Goal: Transaction & Acquisition: Purchase product/service

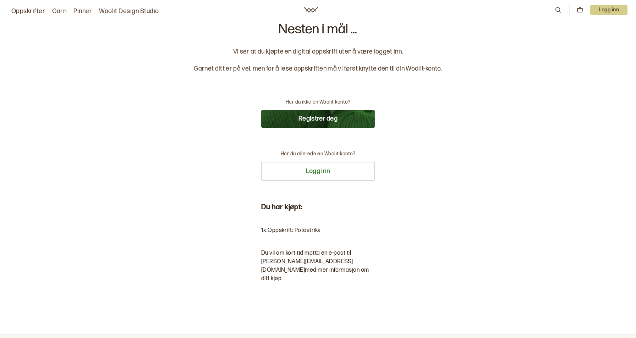
click at [605, 5] on p "Logg inn" at bounding box center [608, 10] width 37 height 10
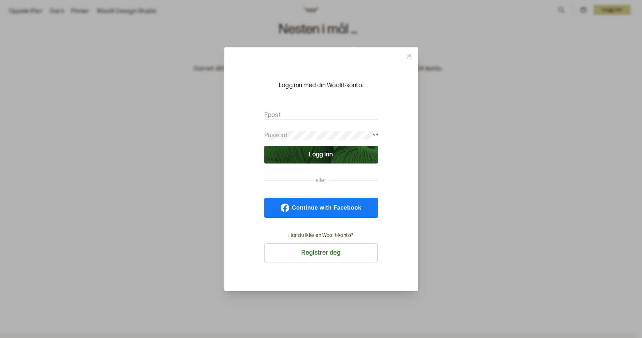
drag, startPoint x: 284, startPoint y: 117, endPoint x: 287, endPoint y: 123, distance: 6.2
click at [284, 117] on input "Epost" at bounding box center [321, 115] width 114 height 9
type input "[PERSON_NAME][EMAIL_ADDRESS][DOMAIN_NAME]"
click at [264, 146] on button "Logg inn" at bounding box center [321, 155] width 114 height 18
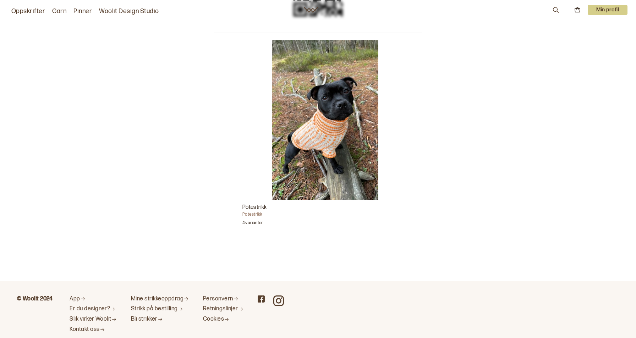
scroll to position [193, 0]
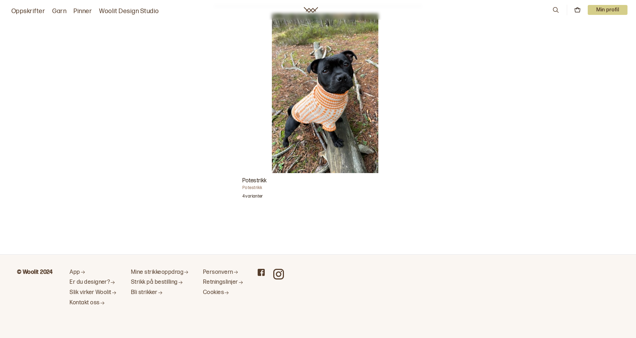
click at [263, 200] on p "4 varianter" at bounding box center [253, 197] width 21 height 7
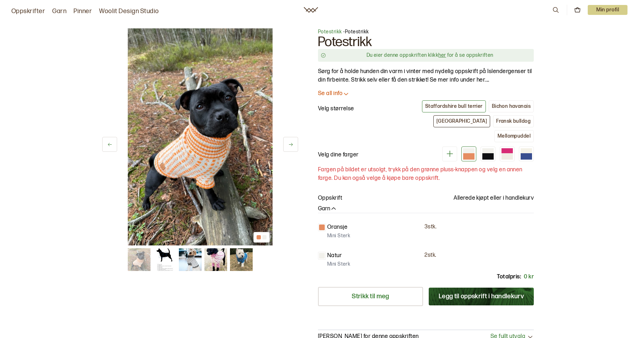
click at [437, 120] on div "[GEOGRAPHIC_DATA]" at bounding box center [462, 121] width 50 height 6
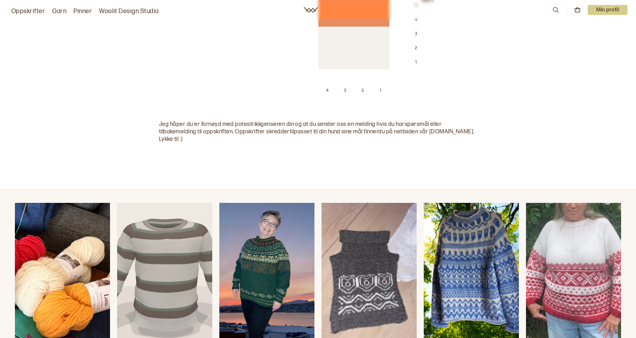
scroll to position [2237, 0]
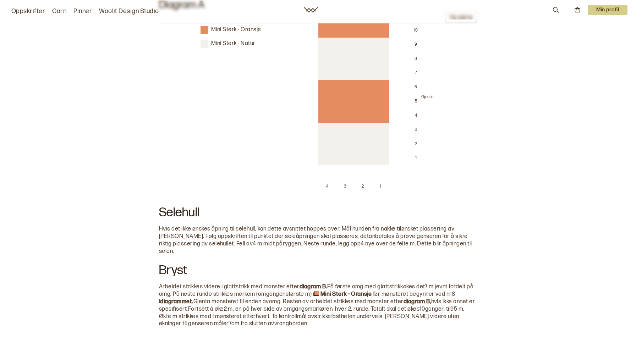
drag, startPoint x: 138, startPoint y: 108, endPoint x: 126, endPoint y: 32, distance: 77.0
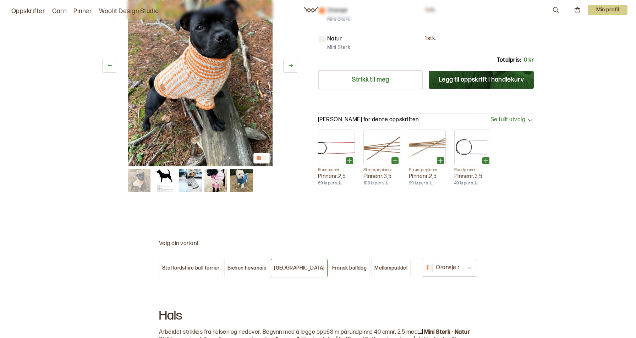
scroll to position [66, 0]
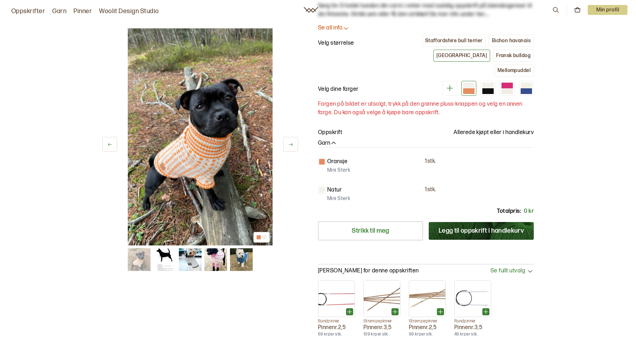
click at [171, 261] on img at bounding box center [164, 260] width 23 height 23
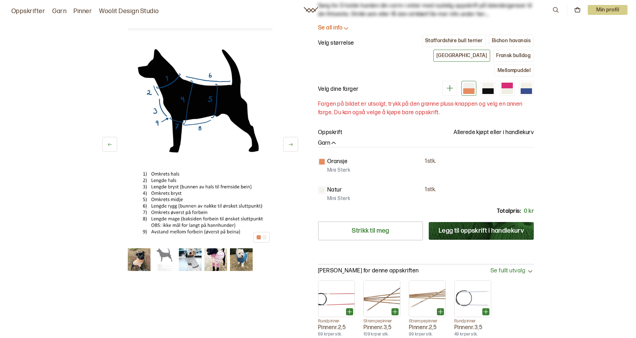
click at [181, 258] on img at bounding box center [190, 260] width 23 height 23
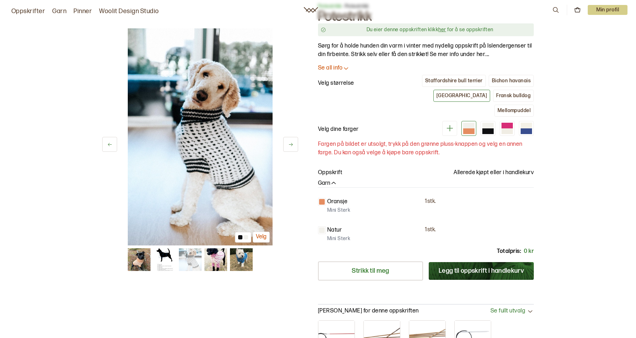
scroll to position [0, 0]
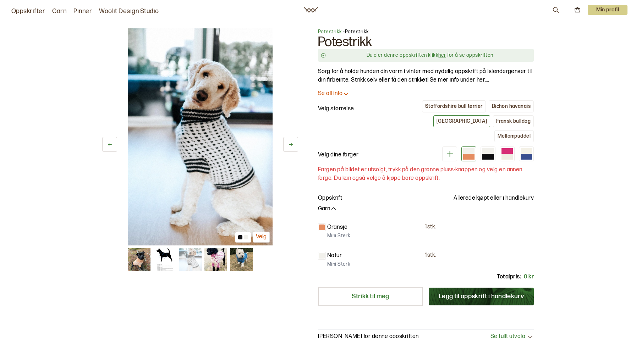
click at [337, 96] on p "Se all info" at bounding box center [330, 93] width 25 height 7
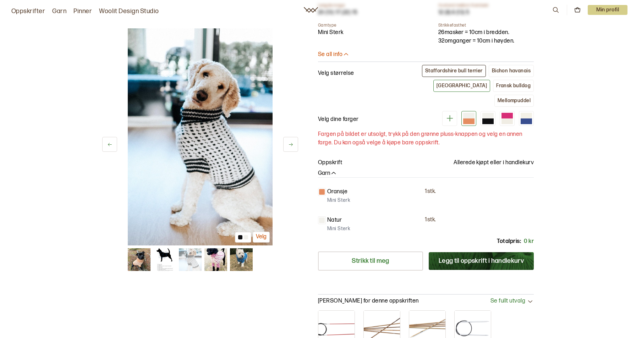
scroll to position [320, 0]
click at [493, 81] on button "Fransk bulldog" at bounding box center [513, 87] width 41 height 12
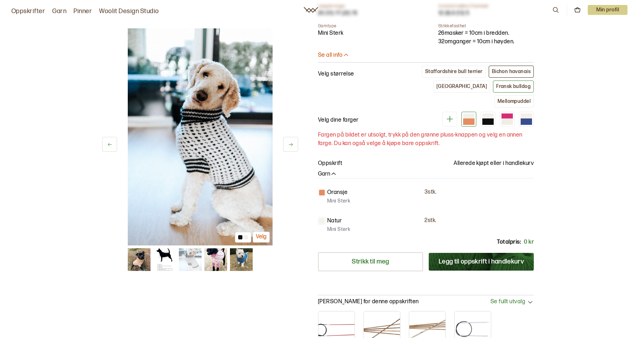
click at [505, 70] on div "Bichon havanais" at bounding box center [511, 72] width 39 height 6
click at [437, 86] on div "[GEOGRAPHIC_DATA]" at bounding box center [462, 86] width 50 height 6
click at [294, 147] on button at bounding box center [290, 144] width 15 height 15
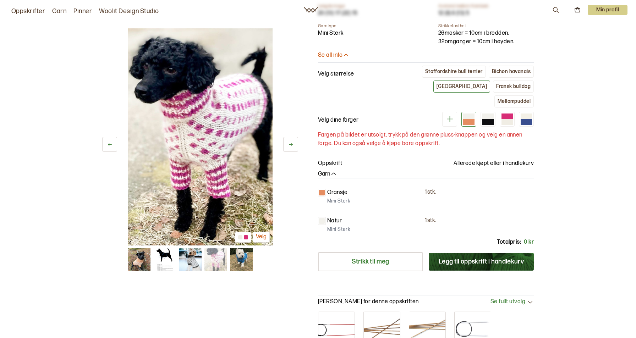
click at [294, 147] on button at bounding box center [290, 144] width 15 height 15
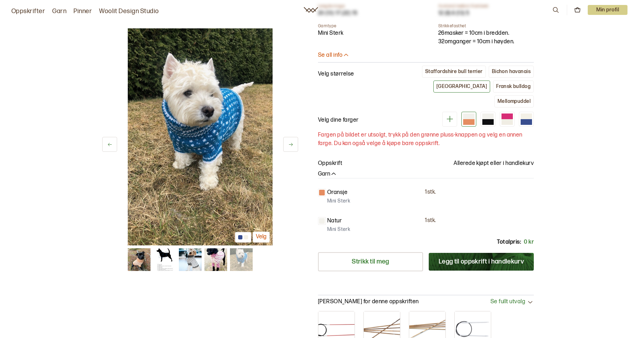
click at [288, 142] on icon at bounding box center [290, 144] width 5 height 5
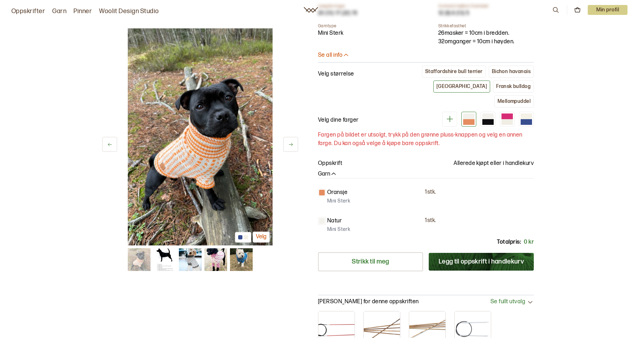
click at [288, 142] on icon at bounding box center [290, 144] width 5 height 5
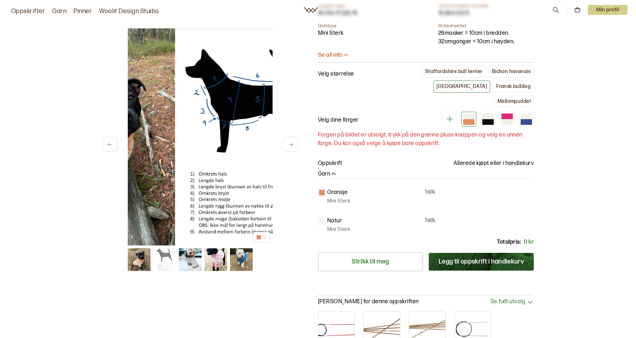
click at [288, 142] on icon at bounding box center [290, 144] width 5 height 5
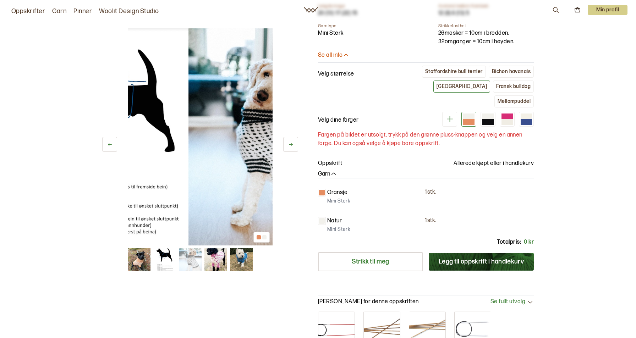
click at [288, 142] on icon at bounding box center [290, 144] width 5 height 5
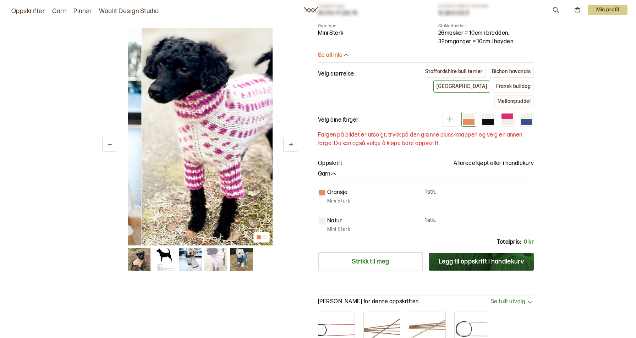
click at [288, 142] on icon at bounding box center [290, 144] width 5 height 5
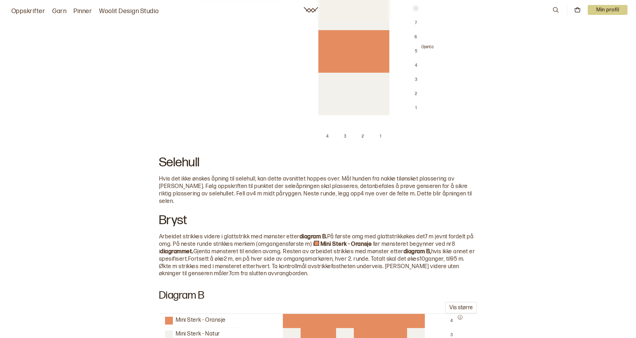
scroll to position [994, 0]
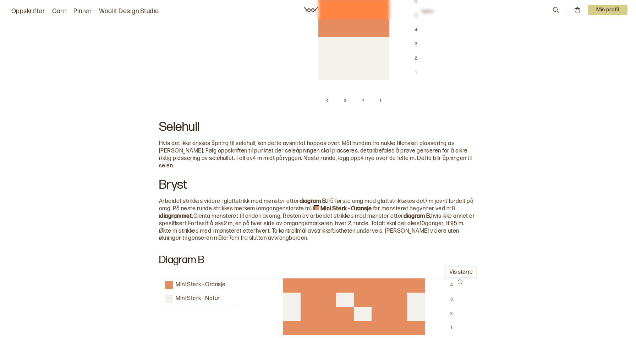
scroll to position [781, 0]
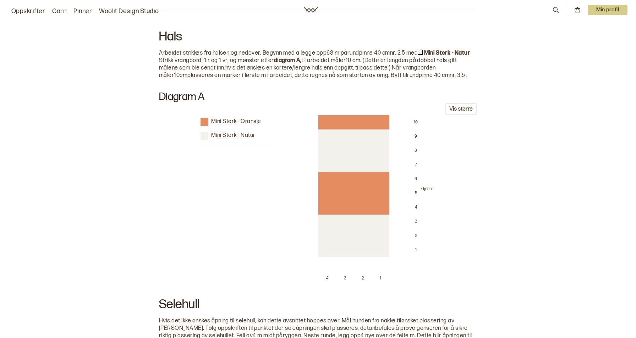
click at [33, 13] on link "Oppskrifter" at bounding box center [28, 11] width 34 height 10
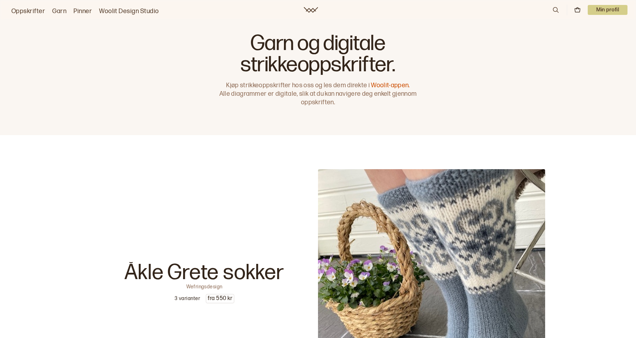
click at [55, 14] on link "Garn" at bounding box center [59, 11] width 14 height 10
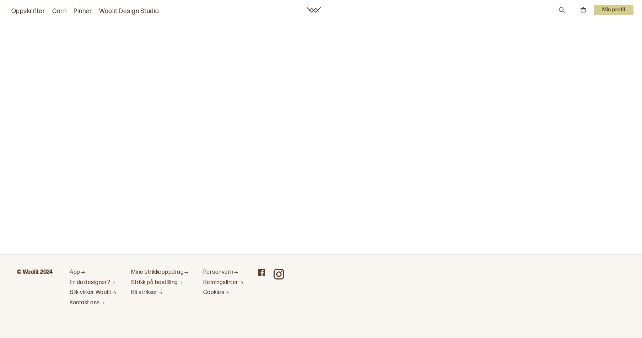
click at [34, 13] on link "Oppskrifter" at bounding box center [28, 11] width 34 height 10
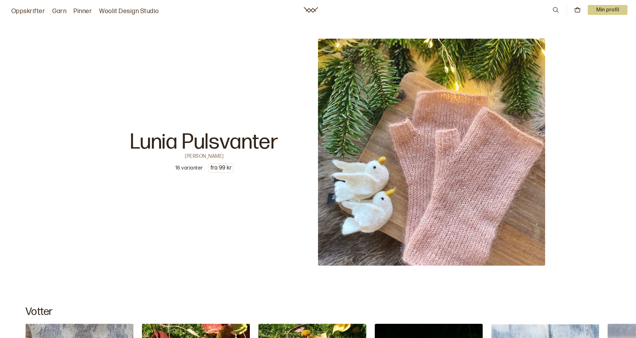
scroll to position [2676, 0]
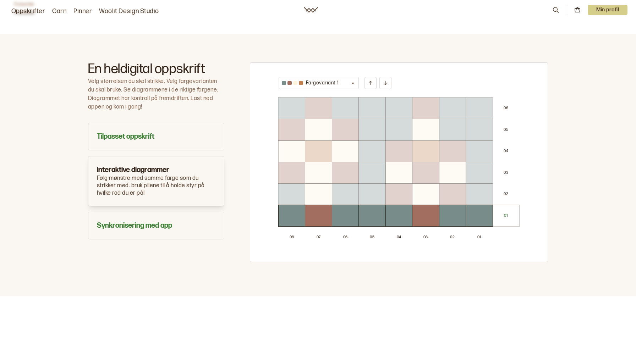
scroll to position [391, 0]
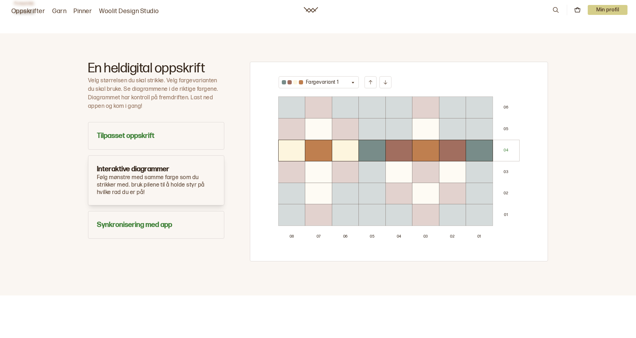
click at [354, 79] on button "Fargevariant 1" at bounding box center [319, 82] width 80 height 12
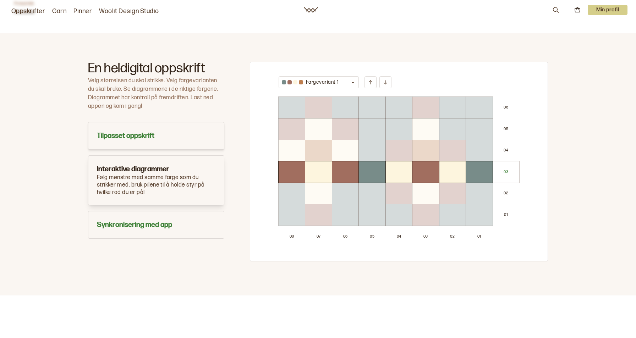
click at [179, 140] on h3 "Tilpasset oppskrift" at bounding box center [156, 136] width 119 height 10
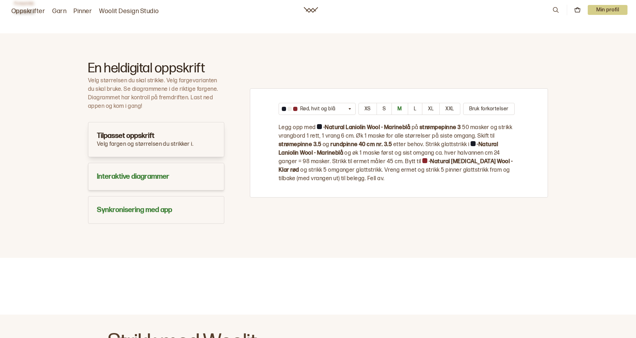
click at [174, 164] on button "Interaktive diagrammer" at bounding box center [156, 177] width 136 height 28
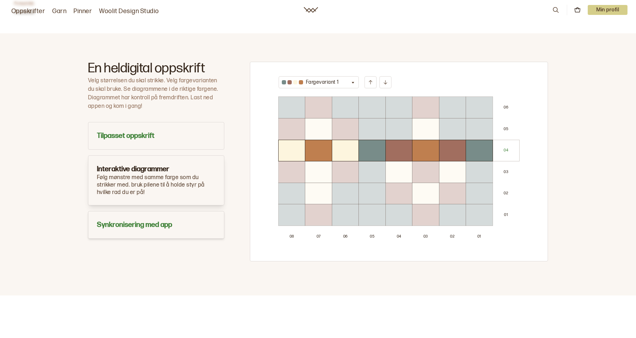
click at [151, 235] on button "Synkronisering med app" at bounding box center [156, 225] width 136 height 28
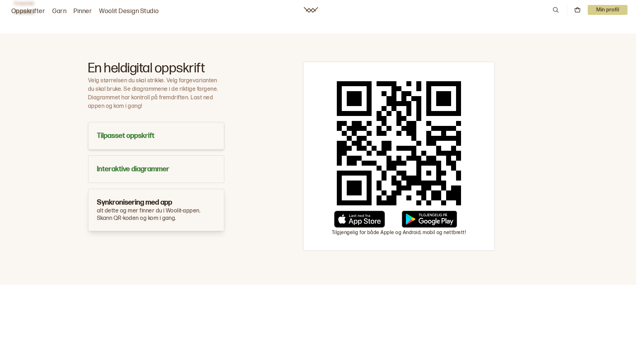
click at [167, 137] on h3 "Tilpasset oppskrift" at bounding box center [156, 136] width 119 height 10
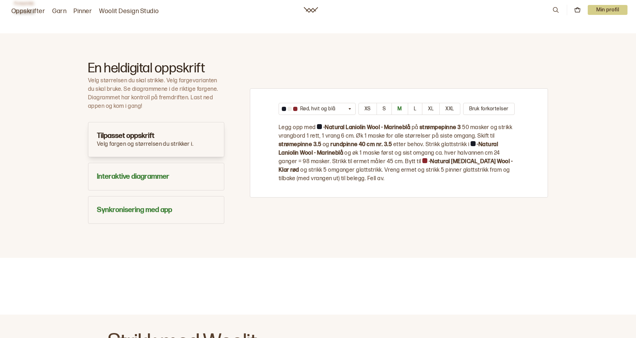
click at [359, 108] on button "XS" at bounding box center [368, 109] width 18 height 12
click at [392, 108] on button "M" at bounding box center [400, 109] width 16 height 12
click at [385, 109] on button "S" at bounding box center [384, 109] width 15 height 12
click at [403, 109] on button "M" at bounding box center [400, 109] width 16 height 12
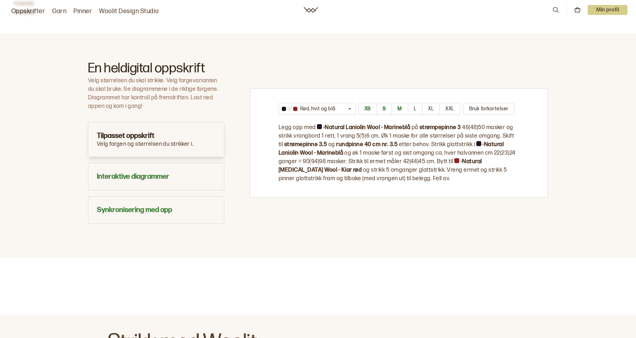
click at [417, 107] on button "L" at bounding box center [415, 109] width 15 height 12
click at [310, 109] on p "Rød, hvit og blå" at bounding box center [318, 108] width 36 height 7
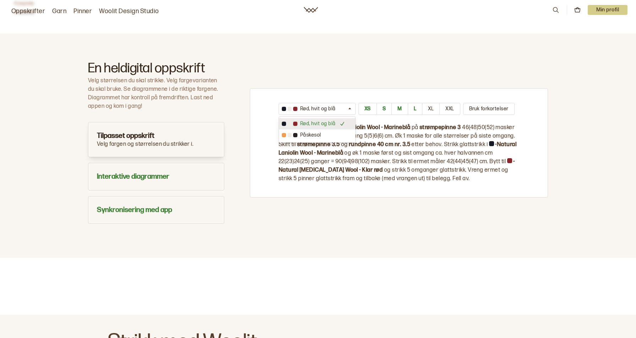
click at [310, 109] on p "Rød, hvit og blå" at bounding box center [318, 108] width 36 height 7
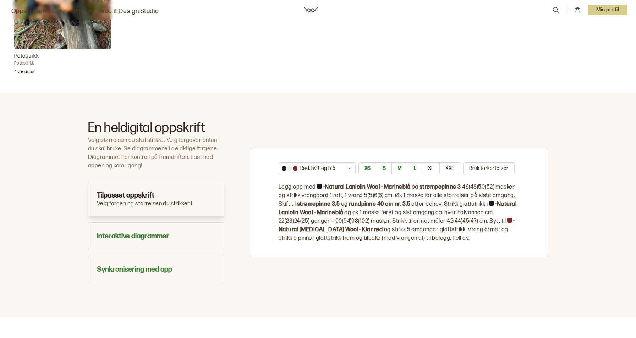
scroll to position [213, 0]
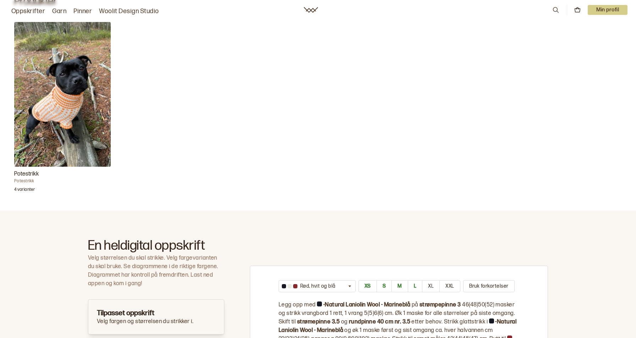
click at [102, 118] on img "Potestrikk" at bounding box center [62, 94] width 97 height 145
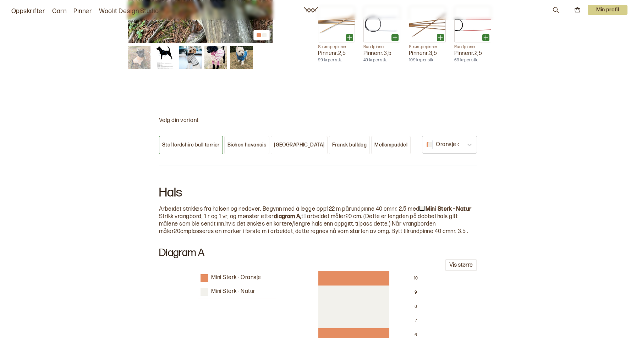
scroll to position [355, 0]
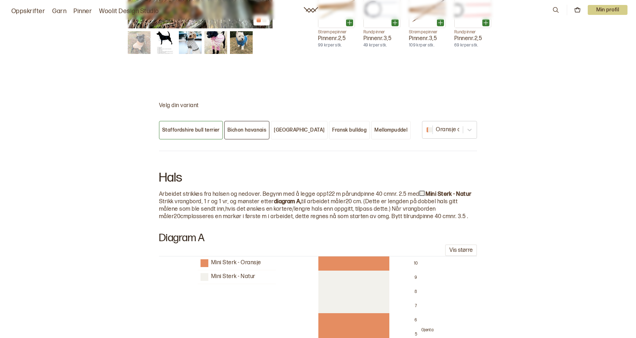
click at [250, 121] on button "Bichon havanais" at bounding box center [246, 130] width 45 height 18
click at [292, 127] on div "[GEOGRAPHIC_DATA]" at bounding box center [299, 130] width 50 height 6
click at [332, 127] on div "Fransk bulldog" at bounding box center [349, 130] width 34 height 6
click at [371, 121] on button "Mellompuddel" at bounding box center [390, 130] width 39 height 18
click at [162, 121] on button "Staffordshire bull terrier" at bounding box center [191, 130] width 64 height 18
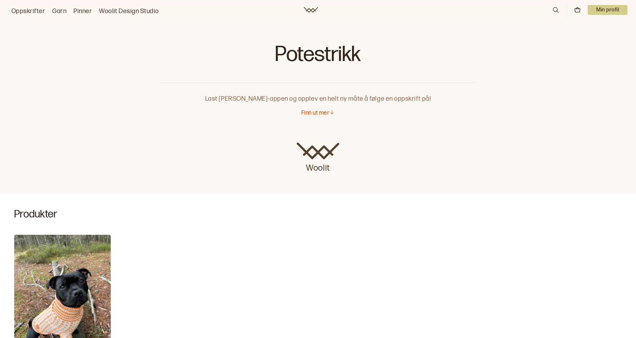
click at [253, 96] on p "Last ned Woolit-appen og opplev en helt ny måte å følge en oppskrift på!" at bounding box center [318, 93] width 318 height 21
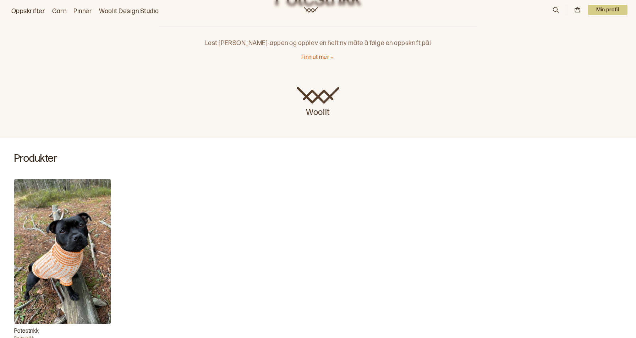
scroll to position [178, 0]
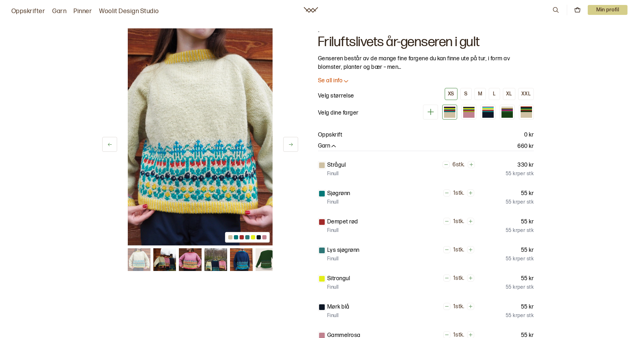
click at [292, 147] on icon at bounding box center [290, 144] width 5 height 5
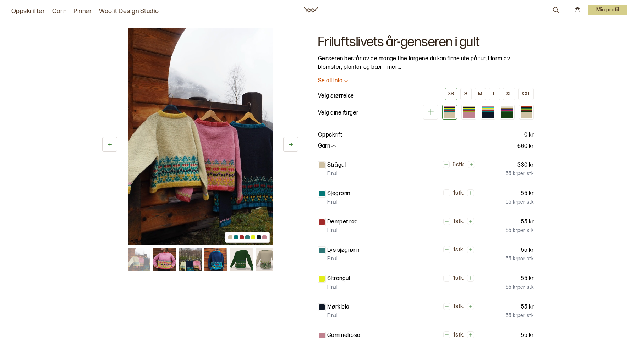
click at [292, 147] on icon at bounding box center [290, 144] width 5 height 5
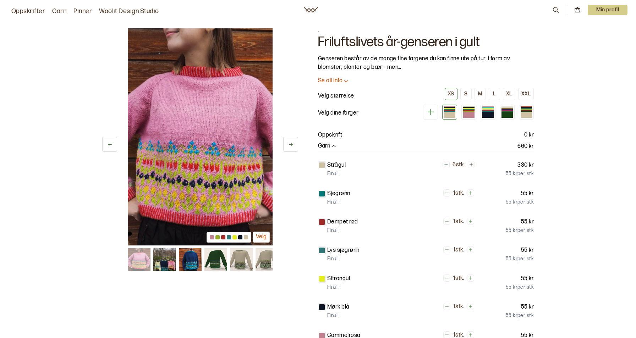
click at [294, 146] on button at bounding box center [290, 144] width 15 height 15
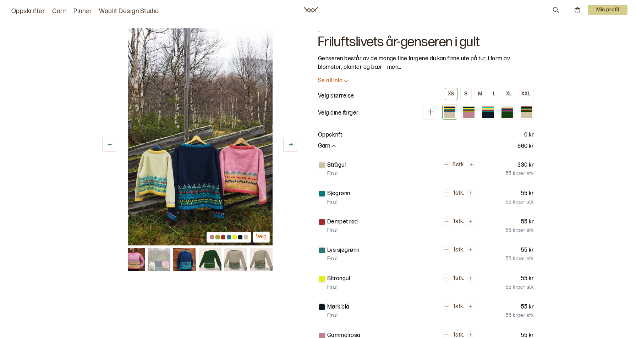
click at [292, 148] on button at bounding box center [290, 144] width 15 height 15
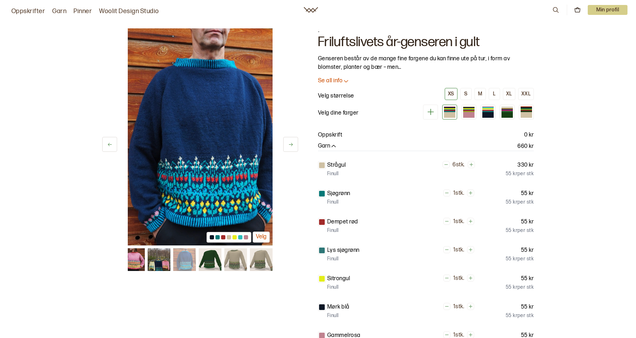
click at [292, 148] on button at bounding box center [290, 144] width 15 height 15
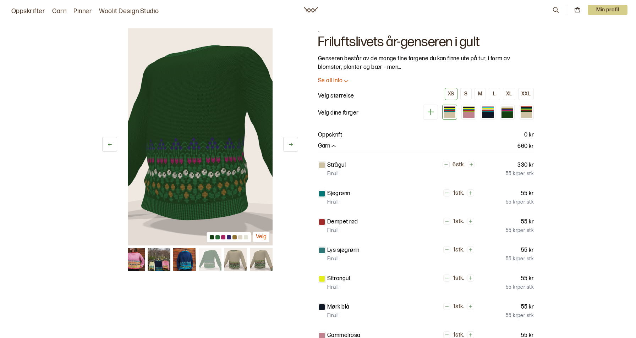
click at [292, 148] on button at bounding box center [290, 144] width 15 height 15
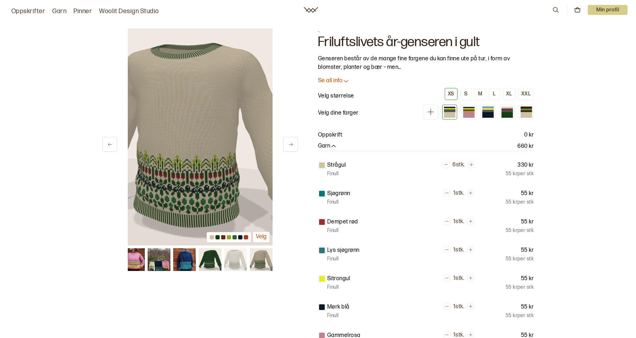
click at [292, 148] on button at bounding box center [290, 144] width 15 height 15
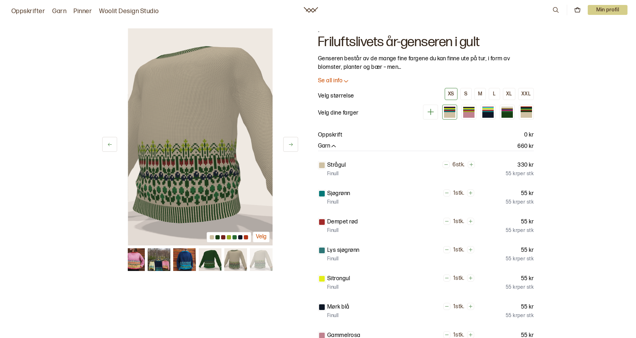
click at [292, 148] on button at bounding box center [290, 144] width 15 height 15
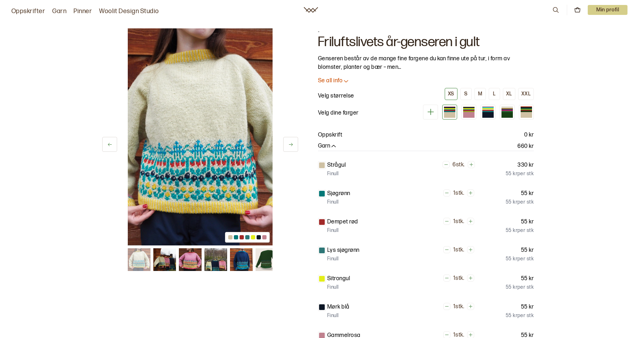
click at [345, 80] on icon at bounding box center [346, 80] width 7 height 7
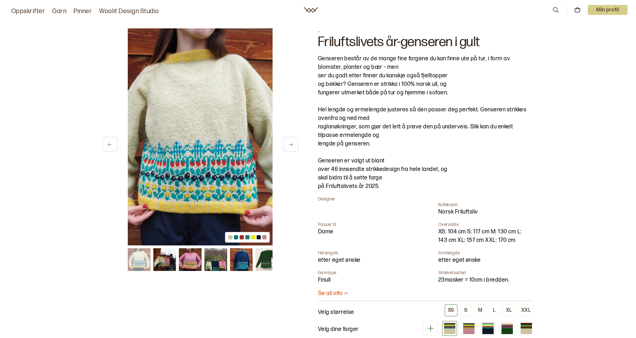
scroll to position [36, 0]
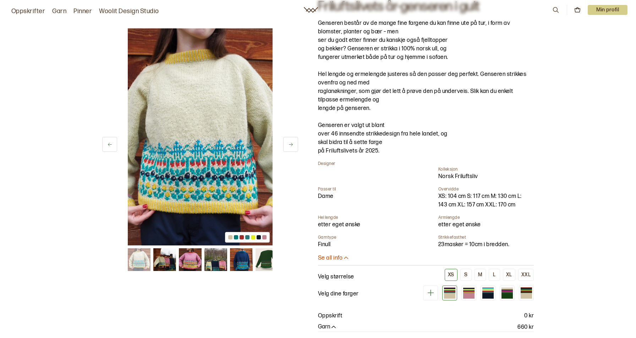
click at [288, 144] on button at bounding box center [290, 144] width 15 height 15
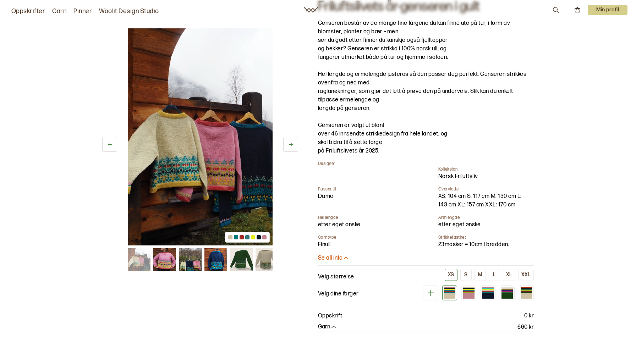
click at [288, 144] on button at bounding box center [290, 144] width 15 height 15
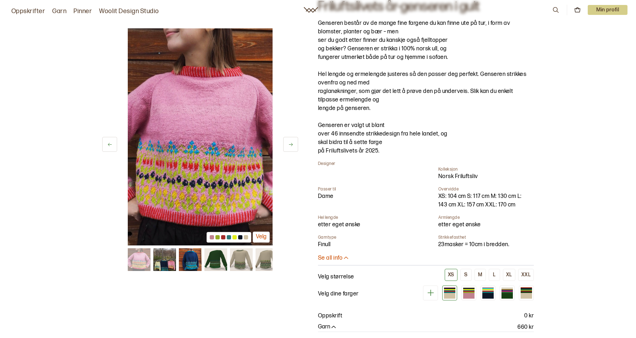
click at [288, 144] on button at bounding box center [290, 144] width 15 height 15
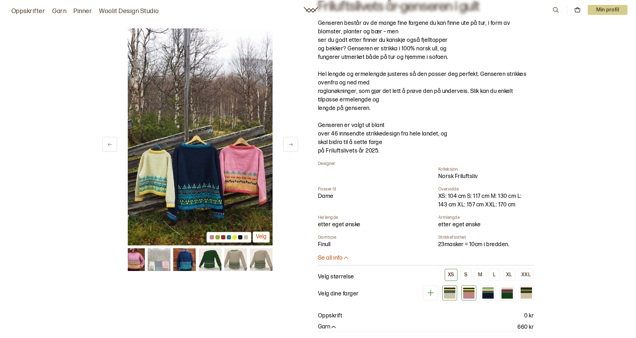
click at [468, 296] on div at bounding box center [468, 296] width 11 height 6
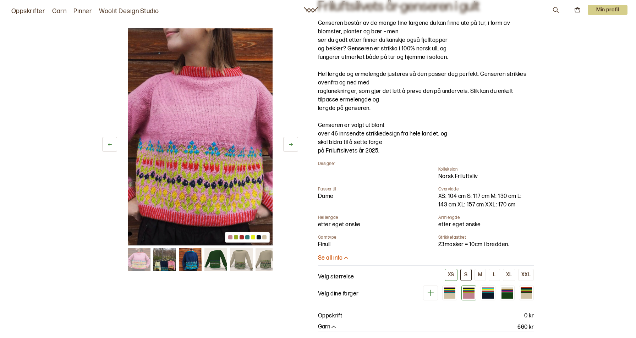
click at [471, 274] on button "S" at bounding box center [466, 275] width 11 height 12
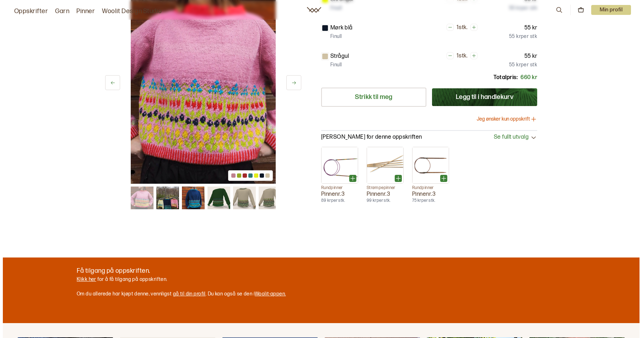
scroll to position [497, 0]
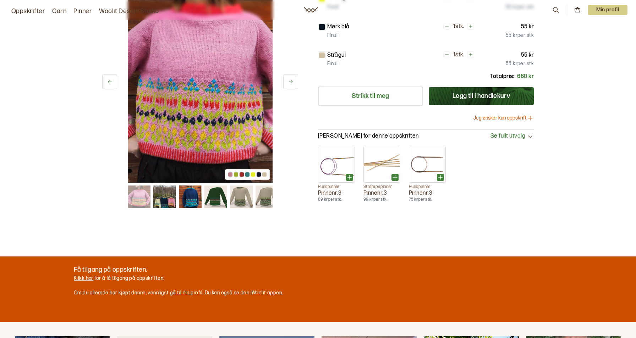
click at [512, 115] on button "Jeg ønsker kun oppskrift" at bounding box center [504, 118] width 60 height 7
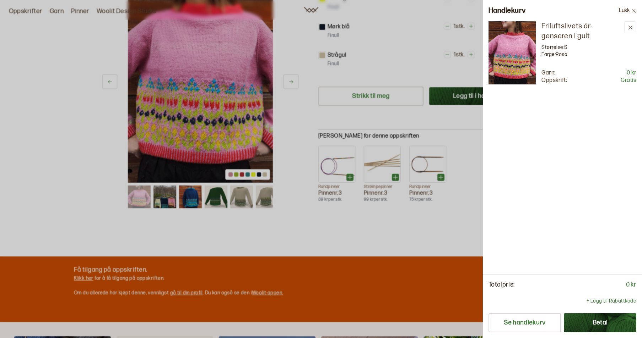
click at [617, 323] on button "Betal" at bounding box center [600, 323] width 72 height 19
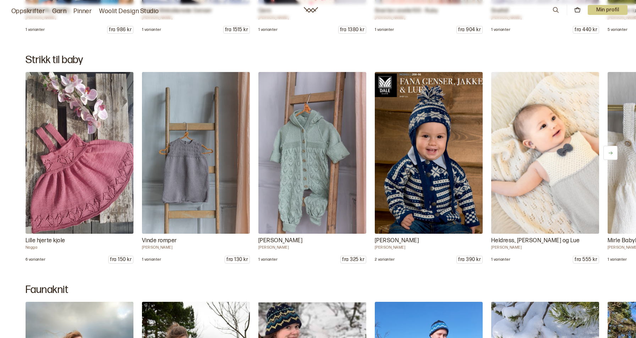
scroll to position [5252, 0]
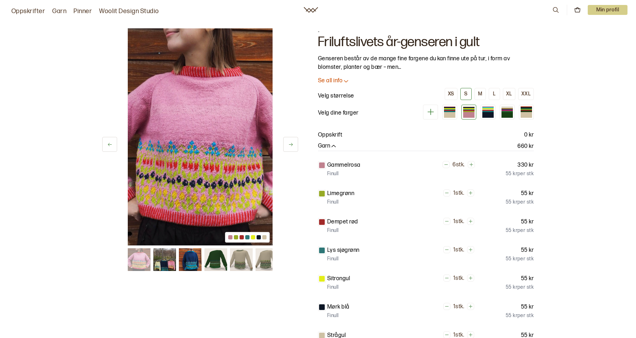
click at [343, 85] on icon at bounding box center [346, 80] width 7 height 7
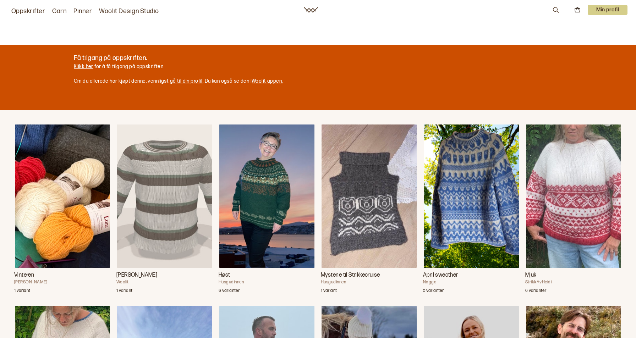
scroll to position [710, 0]
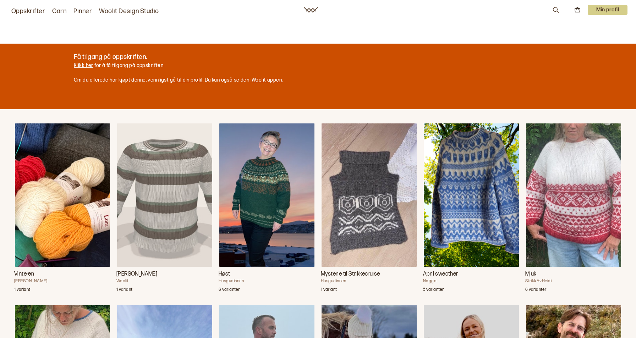
click at [85, 62] on p "Klikk her for å få tilgang på oppskriften." at bounding box center [178, 65] width 209 height 7
click at [192, 81] on link "gå til din profil" at bounding box center [186, 80] width 33 height 6
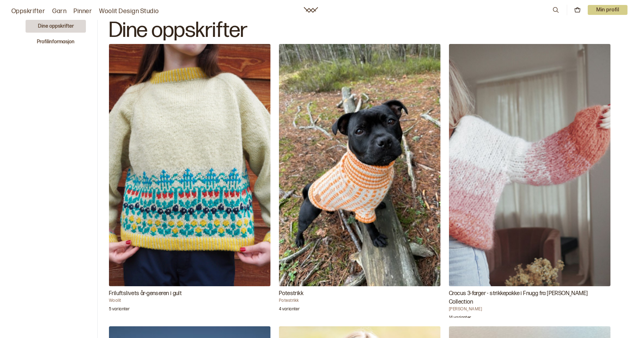
click at [510, 198] on img "Crocus 3-farger - strikkepakke i Fnugg fra Camilla Pihl Collection" at bounding box center [530, 165] width 162 height 243
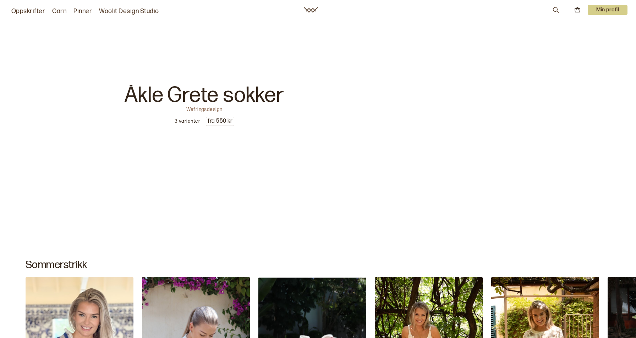
scroll to position [391, 0]
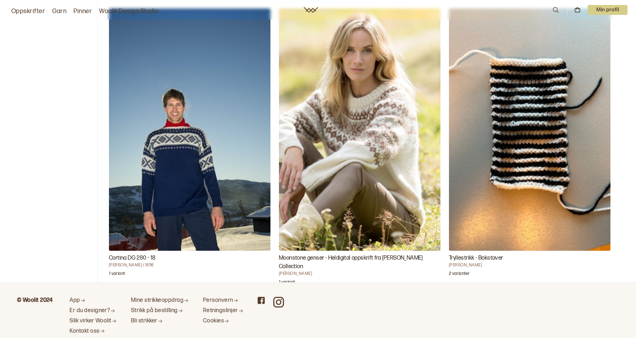
scroll to position [320, 0]
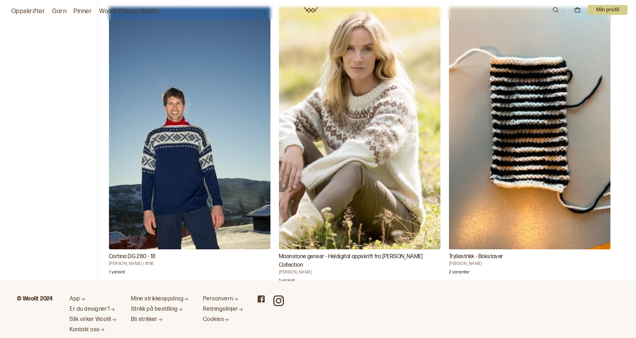
click at [329, 196] on img "Moonstone genser - Heldigital oppskrift fra Camilla Pihl Collection" at bounding box center [360, 128] width 162 height 243
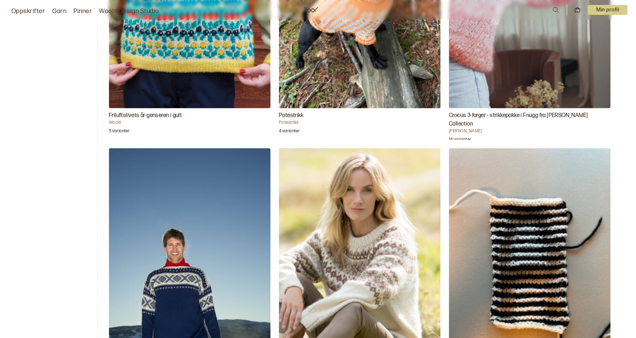
scroll to position [178, 0]
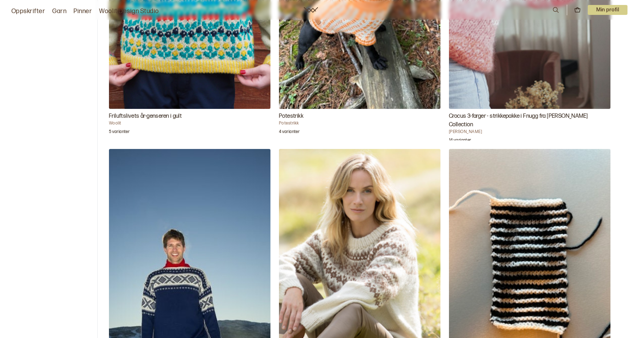
drag, startPoint x: 539, startPoint y: 172, endPoint x: 593, endPoint y: 137, distance: 63.8
click at [593, 137] on div "Crocus 3-farger - strikkepakke i Fnugg fra Camilla Pihl Collection Camilla Pihl…" at bounding box center [530, 126] width 162 height 28
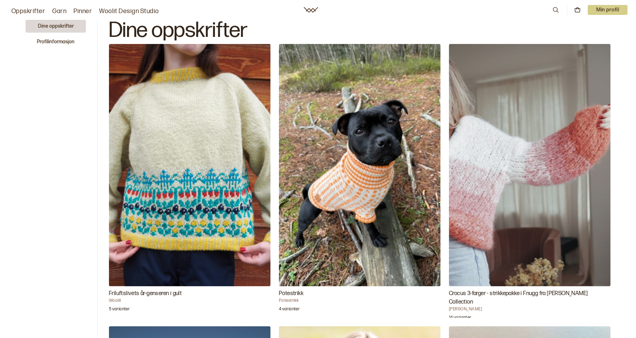
click at [198, 222] on img "Friluftslivets år-genseren i gult" at bounding box center [190, 165] width 162 height 243
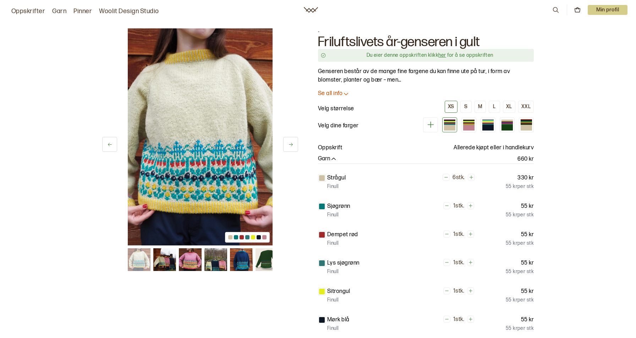
click at [336, 92] on p "Se all info" at bounding box center [330, 93] width 25 height 7
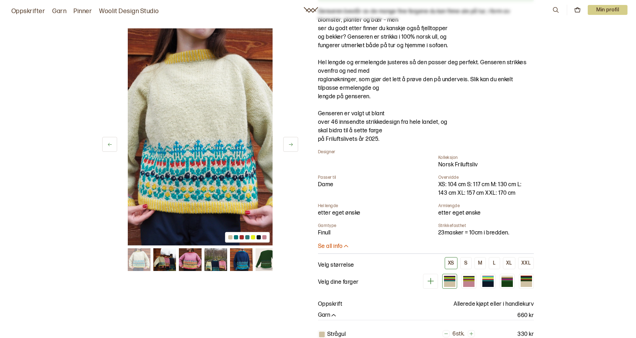
scroll to position [71, 0]
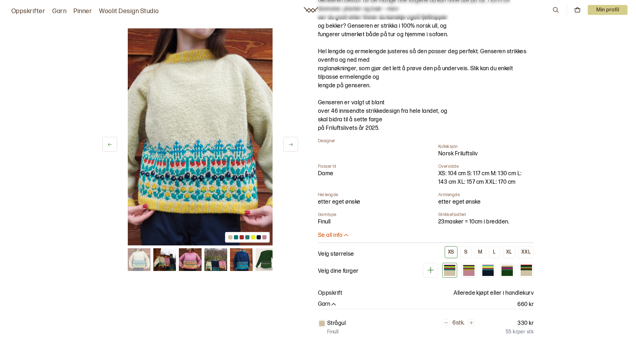
click at [338, 255] on p "Velg størrelse" at bounding box center [336, 254] width 36 height 9
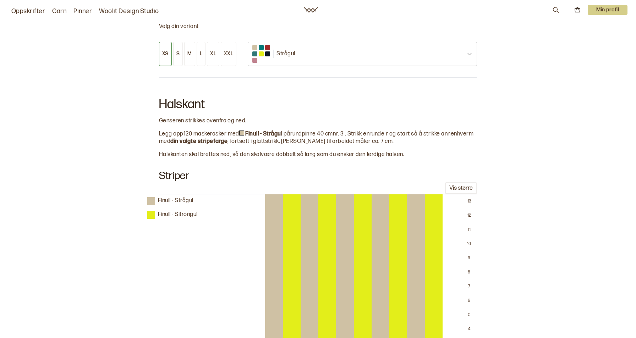
scroll to position [710, 0]
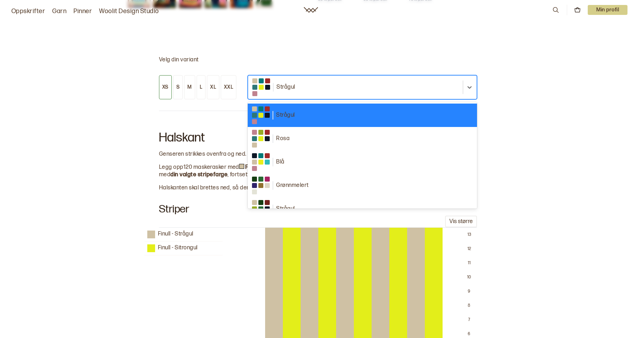
click at [297, 91] on div at bounding box center [355, 87] width 207 height 9
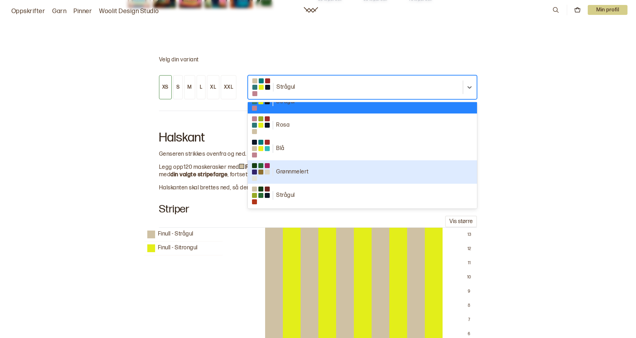
scroll to position [0, 0]
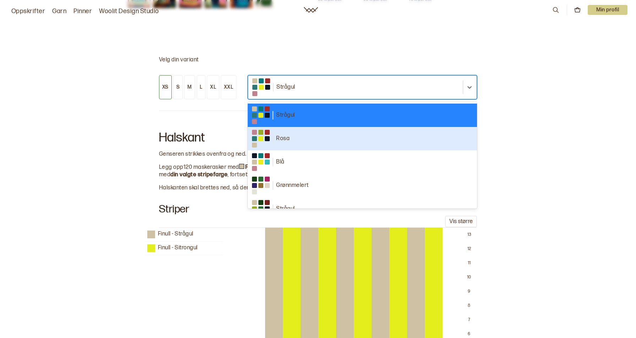
click at [292, 146] on div "Rosa" at bounding box center [362, 139] width 221 height 18
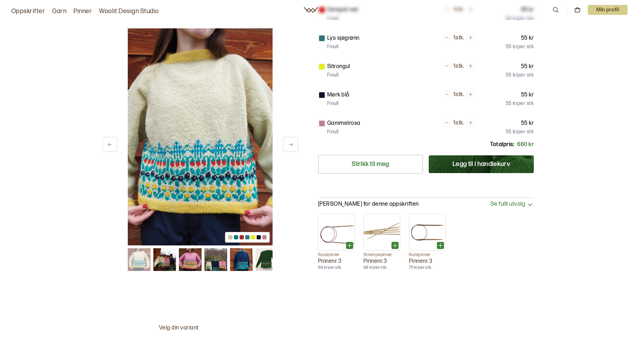
scroll to position [355, 0]
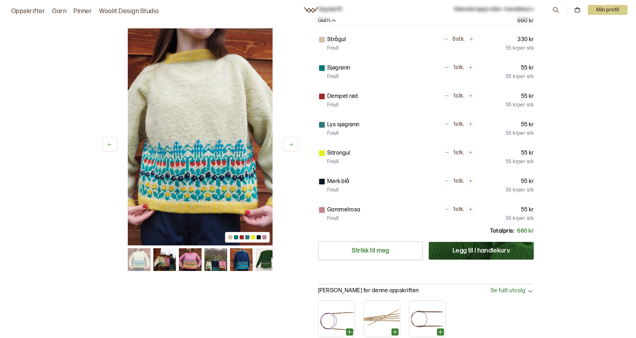
click at [202, 250] on div at bounding box center [200, 260] width 145 height 23
click at [193, 255] on img at bounding box center [190, 260] width 23 height 23
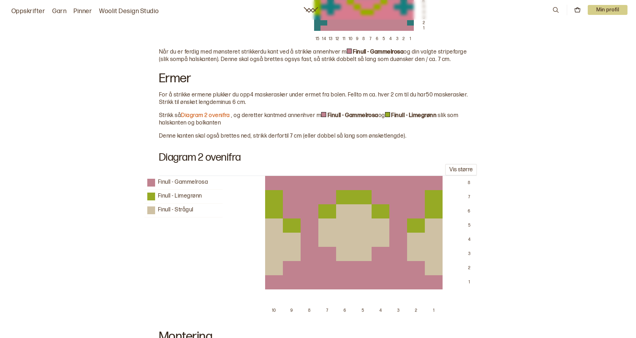
scroll to position [1704, 0]
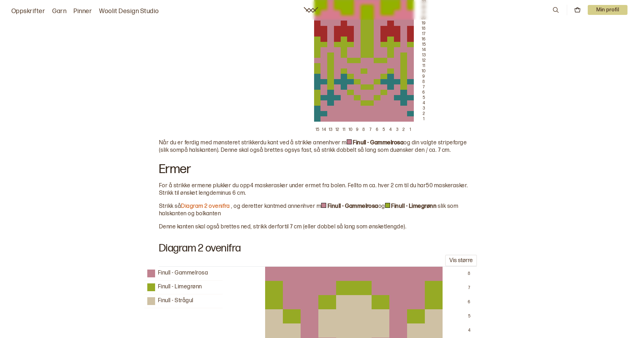
click at [222, 203] on link "Diagram 2 ovenifra" at bounding box center [205, 206] width 49 height 7
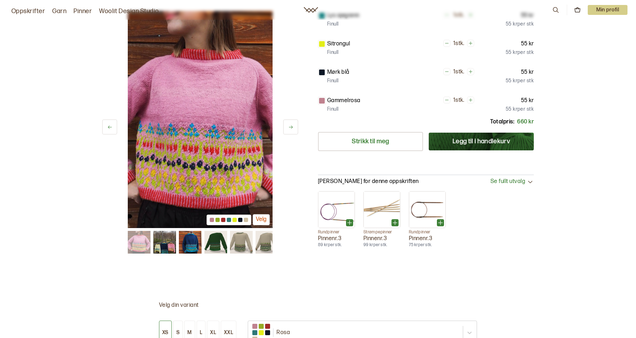
scroll to position [377, 0]
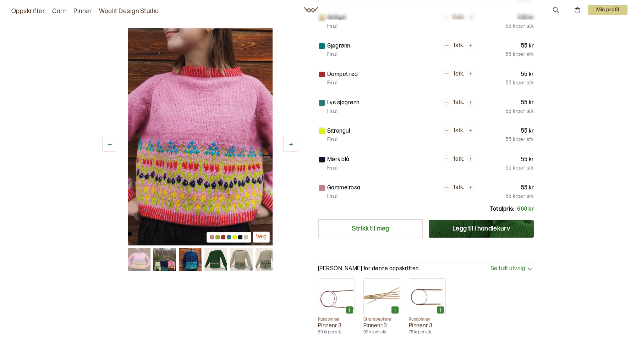
click at [295, 138] on button at bounding box center [290, 144] width 15 height 15
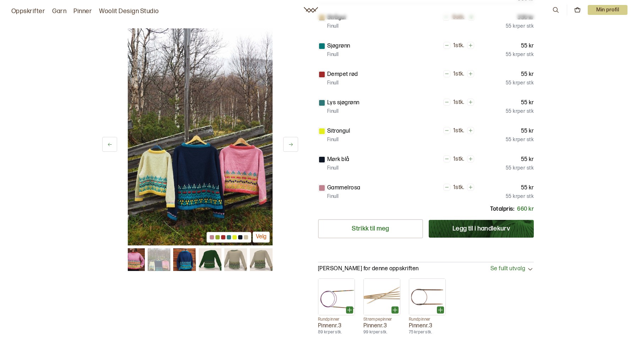
click at [295, 138] on button at bounding box center [290, 144] width 15 height 15
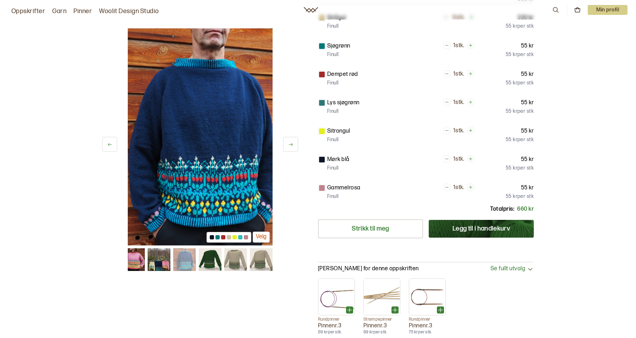
click at [295, 138] on button at bounding box center [290, 144] width 15 height 15
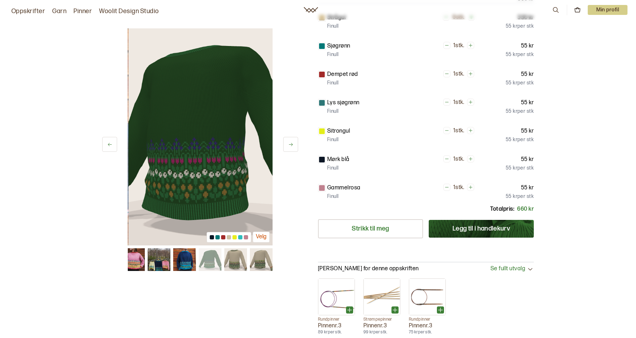
click at [295, 138] on button at bounding box center [290, 144] width 15 height 15
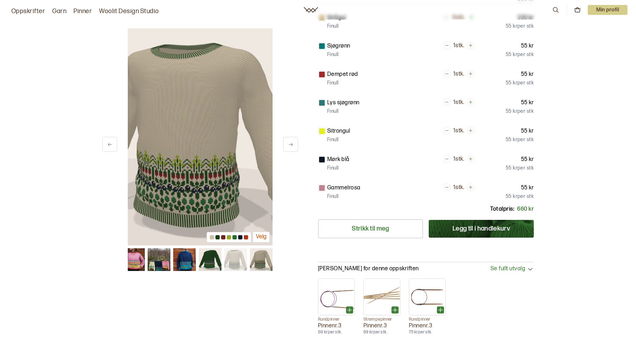
click at [295, 138] on button at bounding box center [290, 144] width 15 height 15
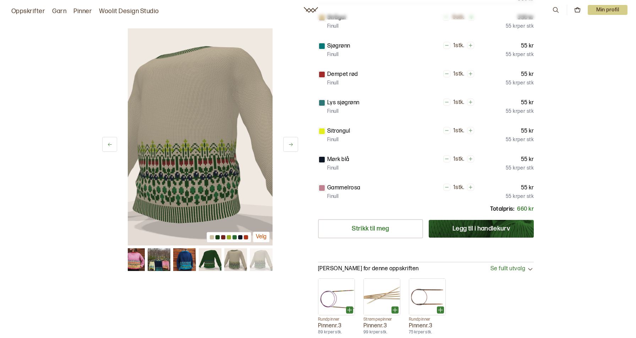
click at [295, 138] on button at bounding box center [290, 144] width 15 height 15
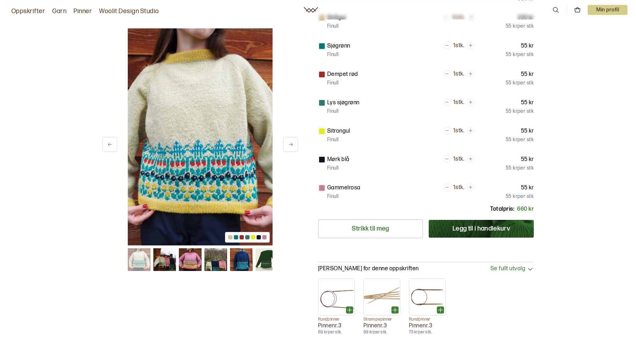
click at [295, 138] on button at bounding box center [290, 144] width 15 height 15
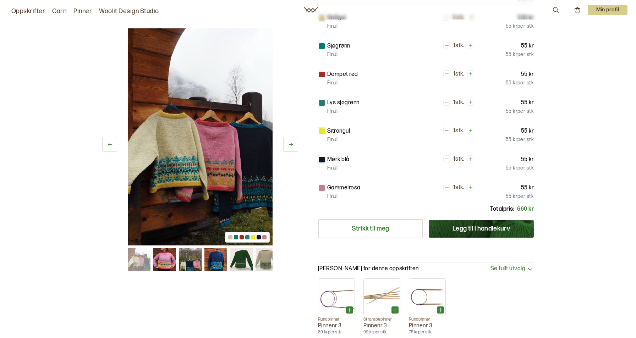
click at [295, 138] on button at bounding box center [290, 144] width 15 height 15
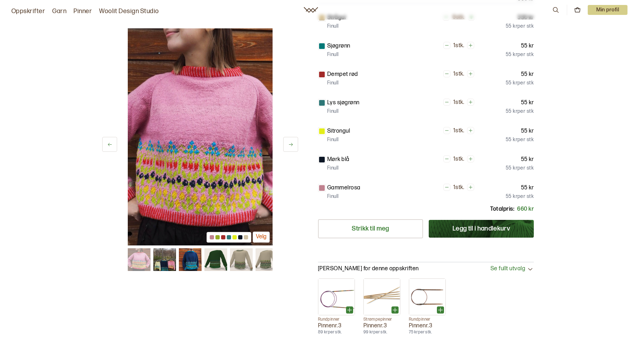
click at [104, 145] on button at bounding box center [109, 144] width 15 height 15
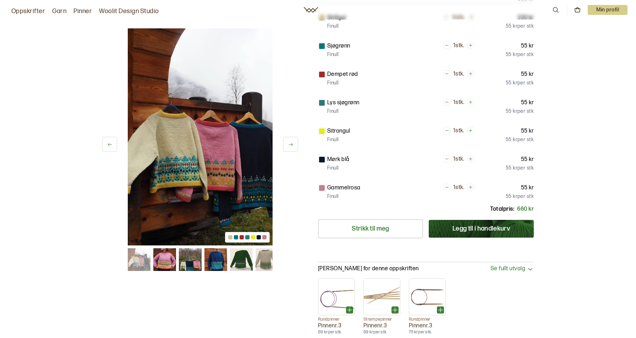
click at [104, 145] on button at bounding box center [109, 144] width 15 height 15
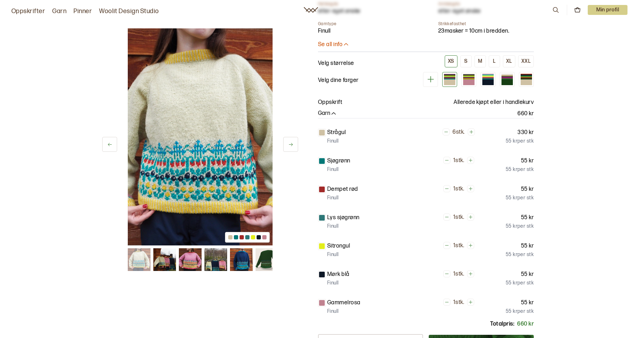
scroll to position [200, 0]
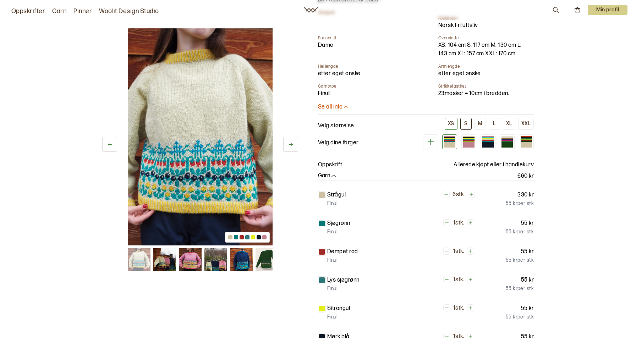
click at [465, 123] on div "S" at bounding box center [465, 124] width 3 height 6
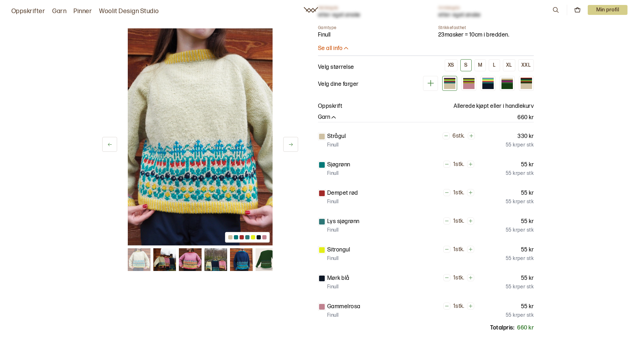
scroll to position [271, 0]
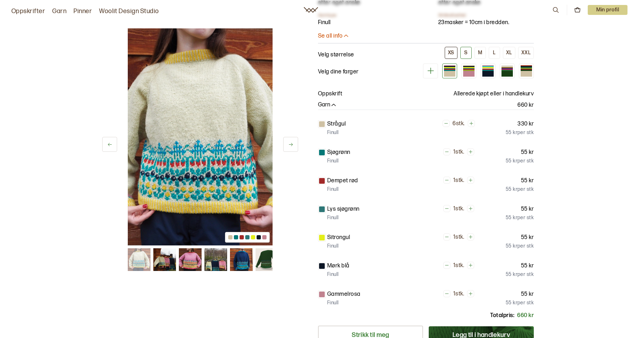
click at [451, 54] on div "XS" at bounding box center [451, 53] width 6 height 6
click at [463, 51] on button "S" at bounding box center [466, 53] width 11 height 12
click at [478, 49] on button "M" at bounding box center [480, 53] width 11 height 12
click at [469, 50] on button "S" at bounding box center [466, 53] width 11 height 12
click at [477, 50] on button "M" at bounding box center [480, 53] width 11 height 12
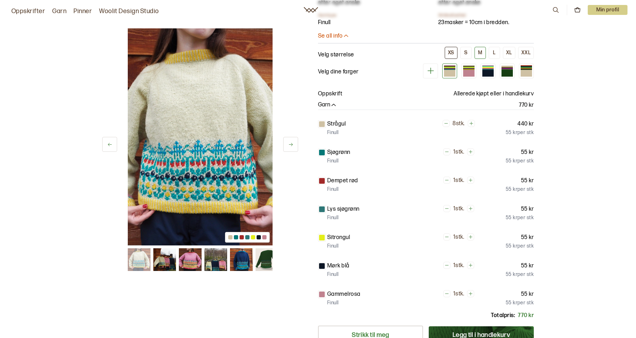
click at [456, 52] on button "XS" at bounding box center [451, 53] width 13 height 12
click at [470, 52] on button "S" at bounding box center [466, 53] width 11 height 12
click at [480, 52] on div "M" at bounding box center [480, 53] width 4 height 6
click at [492, 52] on button "L" at bounding box center [494, 53] width 11 height 12
click at [470, 54] on button "S" at bounding box center [466, 53] width 11 height 12
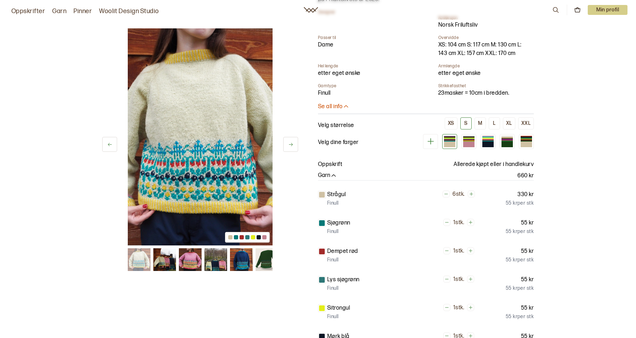
scroll to position [200, 0]
click at [195, 263] on img at bounding box center [190, 260] width 23 height 23
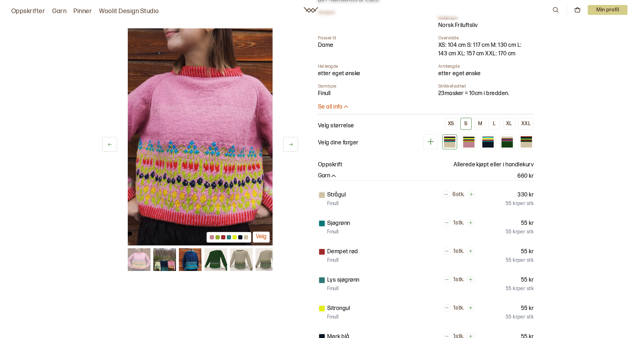
click at [136, 262] on img at bounding box center [139, 260] width 23 height 23
click at [151, 261] on div at bounding box center [200, 260] width 145 height 23
click at [153, 261] on img at bounding box center [164, 260] width 23 height 23
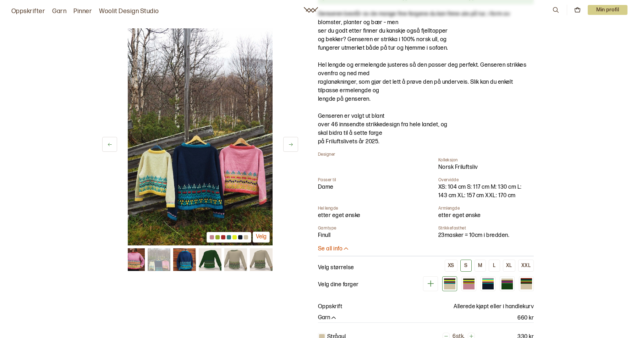
scroll to position [0, 0]
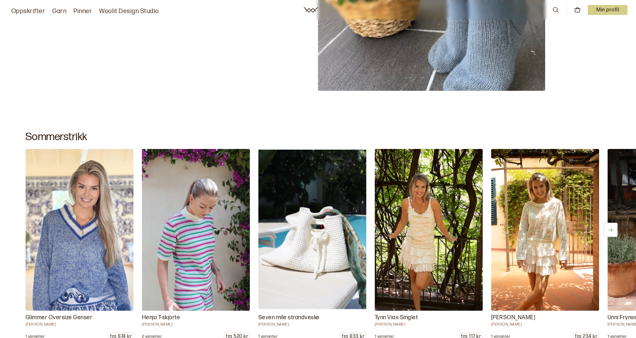
scroll to position [426, 0]
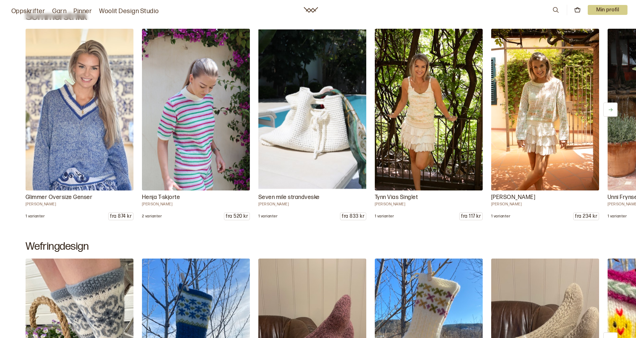
drag, startPoint x: 603, startPoint y: 6, endPoint x: 600, endPoint y: 11, distance: 5.9
click at [603, 6] on p "Min profil" at bounding box center [608, 10] width 40 height 10
click at [586, 26] on span "Profil" at bounding box center [583, 28] width 13 height 7
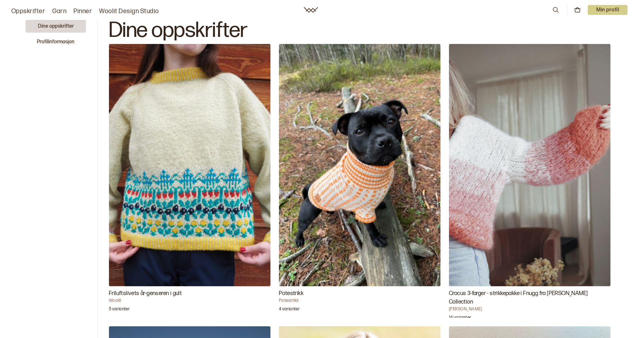
click at [388, 198] on img "Potestrikk" at bounding box center [360, 165] width 162 height 243
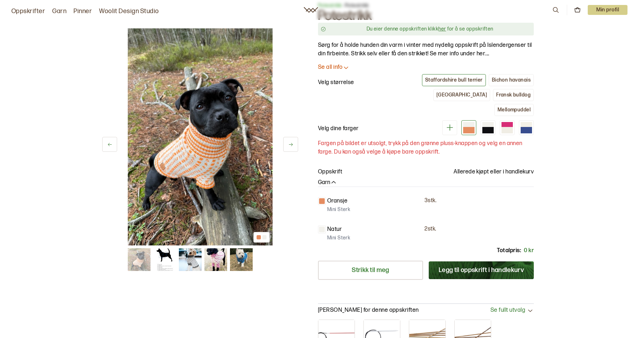
scroll to position [71, 0]
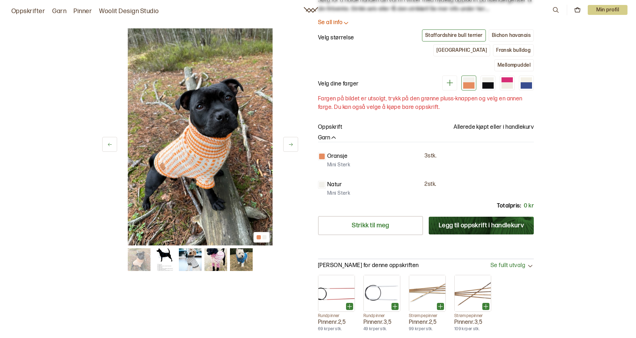
click at [434, 54] on button "[GEOGRAPHIC_DATA]" at bounding box center [462, 50] width 57 height 12
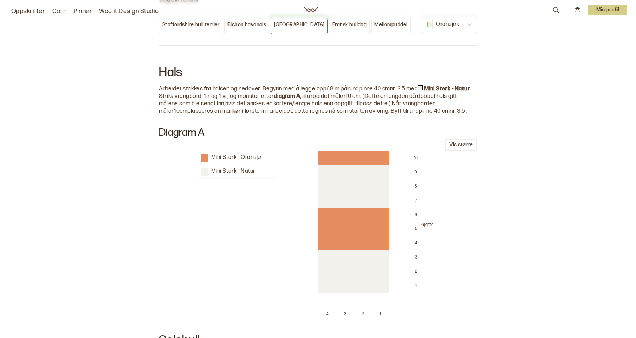
scroll to position [426, 0]
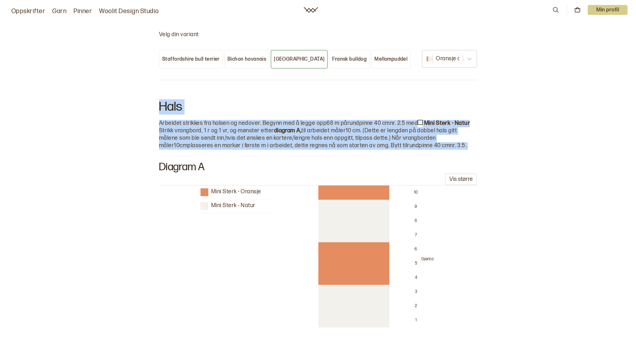
drag, startPoint x: 159, startPoint y: 85, endPoint x: 444, endPoint y: 129, distance: 288.5
copy div "Hals Arbeidet strikkes fra halsen og nedover. Begynn med å legge opp 68 m på ru…"
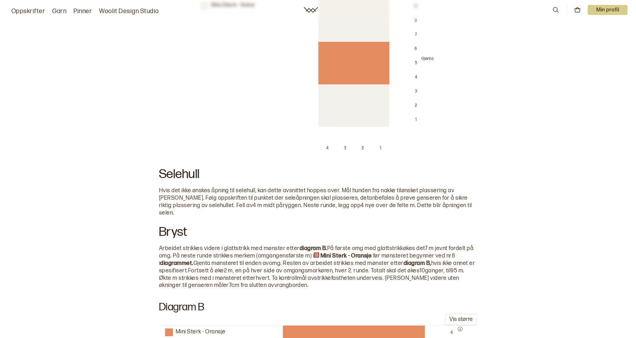
scroll to position [639, 0]
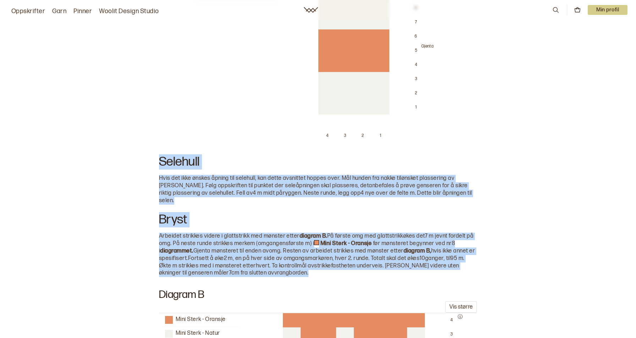
drag, startPoint x: 158, startPoint y: 146, endPoint x: 350, endPoint y: 251, distance: 218.8
copy div "Loremips Dolo sit amet consec adipis eli seddoeiu, tem incid utlaboree dolore m…"
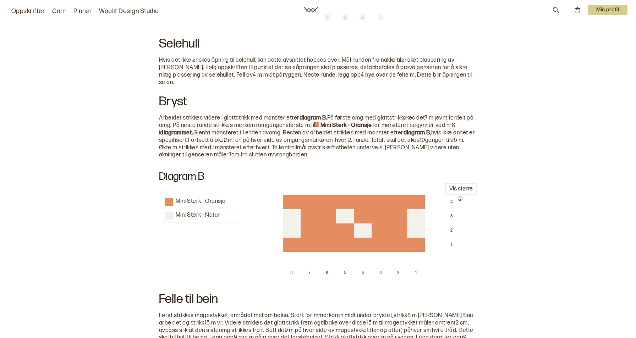
scroll to position [852, 0]
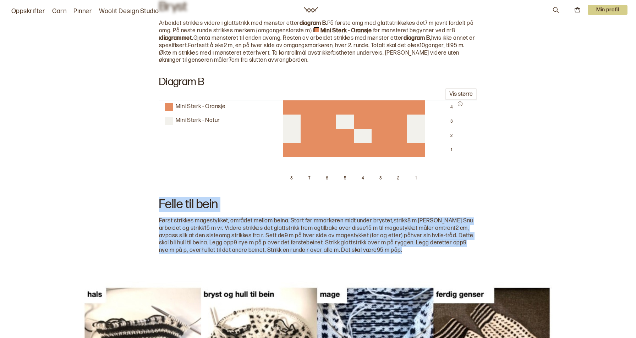
drag, startPoint x: 142, startPoint y: 177, endPoint x: 465, endPoint y: 229, distance: 327.2
copy div "Felle til bein Først strikkes magestykket, området mellom beina. Start før mmar…"
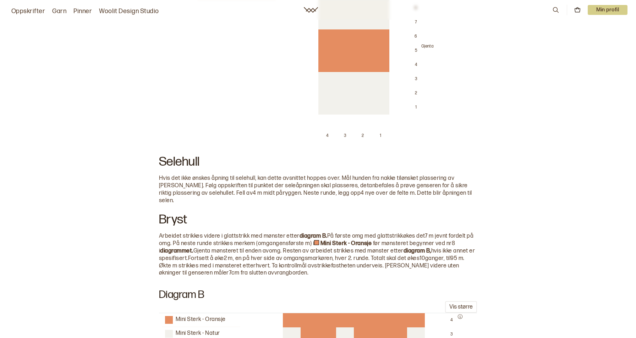
scroll to position [462, 0]
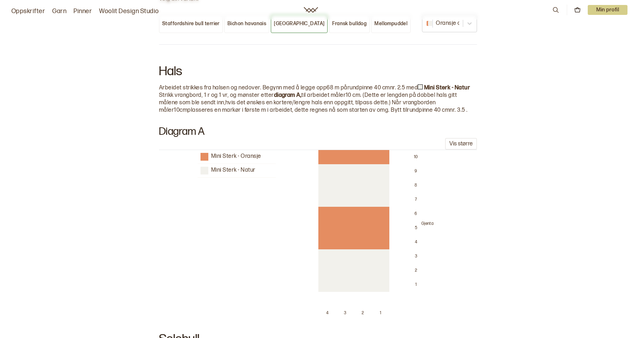
click at [335, 193] on div at bounding box center [328, 200] width 18 height 14
drag, startPoint x: 335, startPoint y: 180, endPoint x: 312, endPoint y: 189, distance: 24.3
click at [312, 189] on div "Mini Sterk - Oransje Mini Sterk - Natur 10 9 8 7 6 5 4 3 2 1 Gjenta 4 3 2 1" at bounding box center [315, 237] width 619 height 174
drag, startPoint x: 146, startPoint y: 130, endPoint x: 348, endPoint y: 187, distance: 209.1
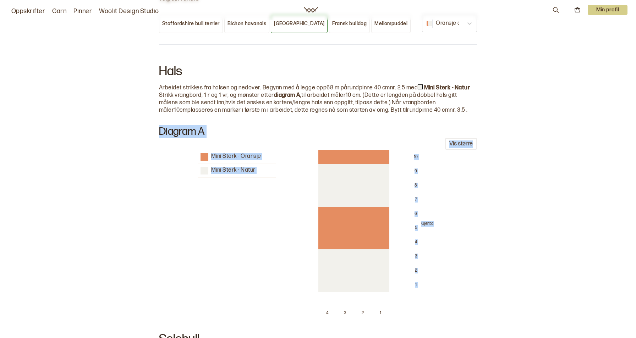
drag, startPoint x: 153, startPoint y: 111, endPoint x: 458, endPoint y: 293, distance: 355.7
copy div "Diagram A Vis større Mini Sterk - Oransje Mini Sterk - Natur 10 9 8 7 6 5 4 3 2…"
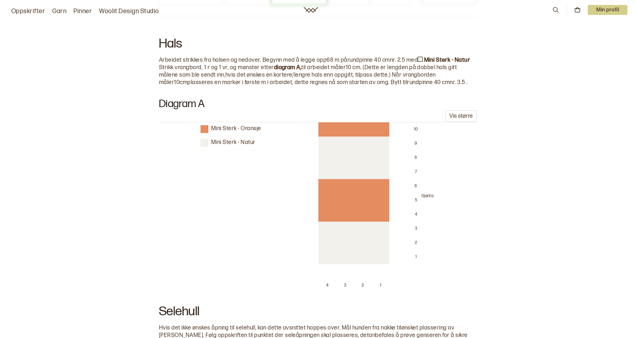
scroll to position [497, 0]
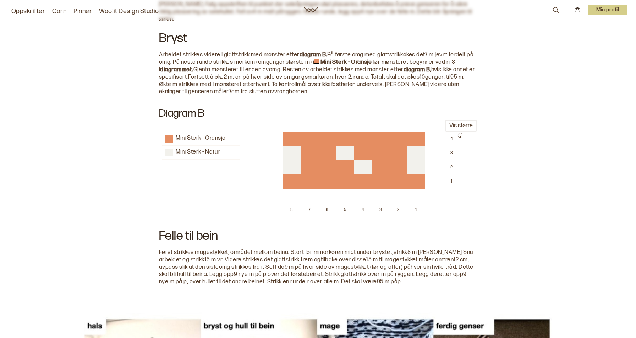
scroll to position [746, 0]
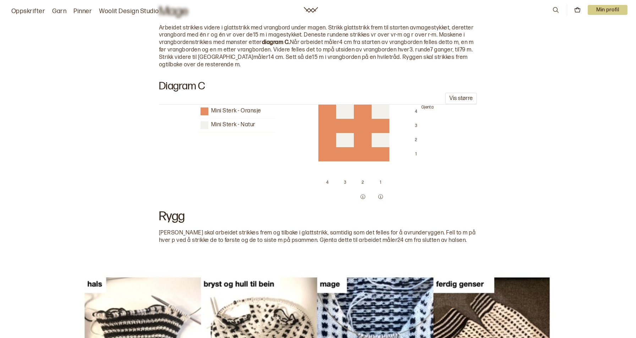
scroll to position [1278, 0]
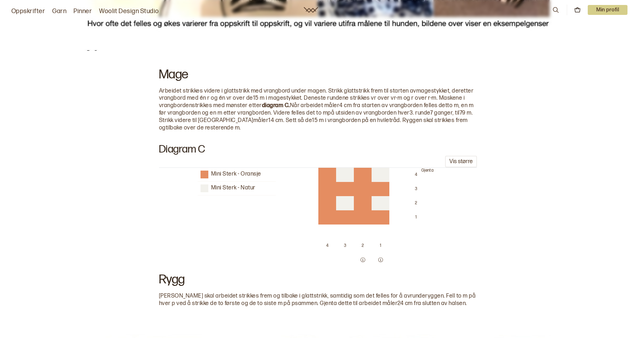
drag, startPoint x: 627, startPoint y: 298, endPoint x: 330, endPoint y: 337, distance: 300.1
click at [366, 257] on icon "button" at bounding box center [362, 259] width 5 height 5
click at [380, 257] on icon "button" at bounding box center [380, 259] width 5 height 5
click at [365, 258] on icon "button" at bounding box center [362, 260] width 5 height 5
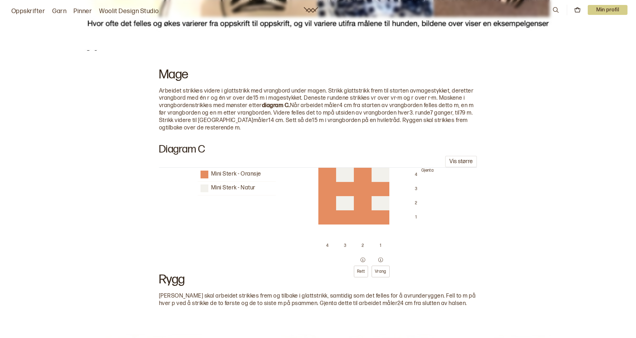
click at [383, 257] on icon "button" at bounding box center [380, 259] width 5 height 5
click at [454, 156] on button "Vis større" at bounding box center [461, 162] width 32 height 12
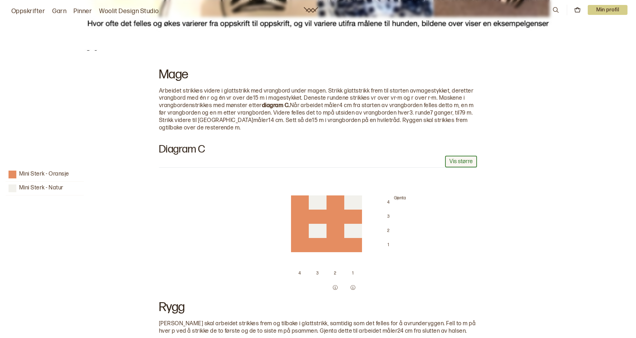
click at [454, 156] on button "Vis større" at bounding box center [461, 162] width 32 height 12
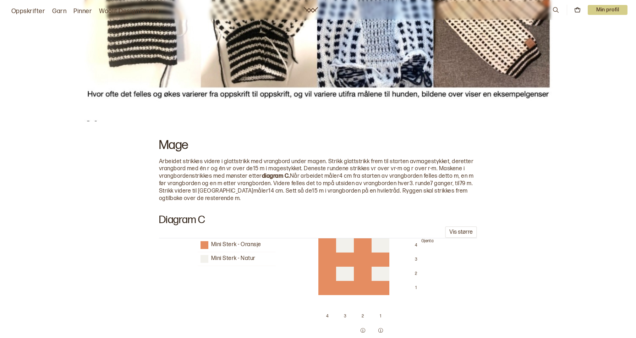
scroll to position [1207, 0]
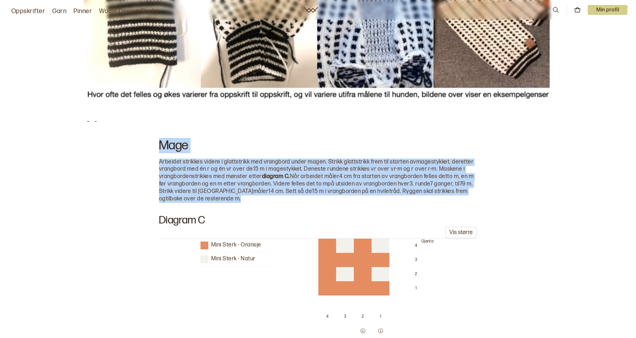
drag, startPoint x: 142, startPoint y: 115, endPoint x: 248, endPoint y: 179, distance: 123.8
click at [248, 179] on div "Velg din variant Staffordshire bull terrier Bichon havanais Chihuahua Fransk bu…" at bounding box center [318, 217] width 636 height 2002
copy div "Mage Arbeidet strikkes videre i glattstrikk med vrangbord under magen. Strikk g…"
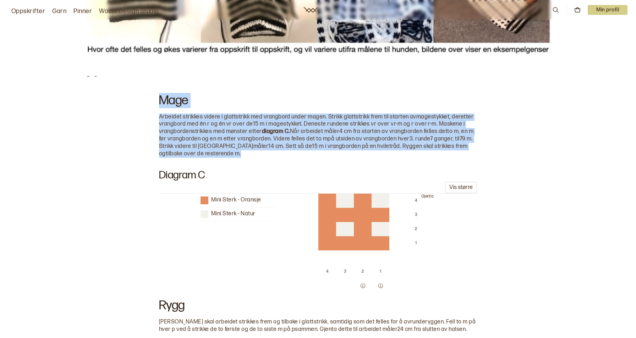
scroll to position [1420, 0]
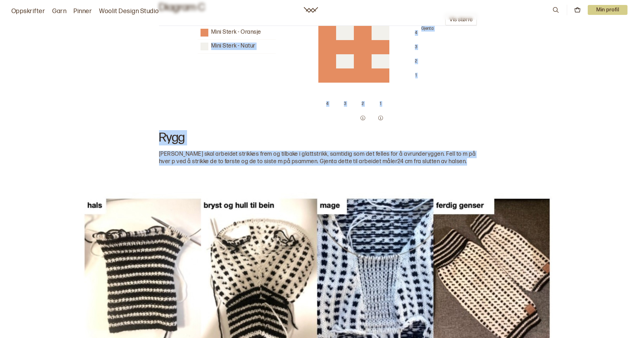
drag, startPoint x: 174, startPoint y: 124, endPoint x: 440, endPoint y: 147, distance: 267.0
click at [440, 147] on div "Hals Arbeidet strikkes fra halsen og nedover. Begynn med å legge opp 68 m på ru…" at bounding box center [318, 34] width 318 height 1874
copy div "Mini Sterk - Natur 4 3 2 1 Gjenta 4 3 2 1 Rygg Videre skal arbeidet strikkes fr…"
click at [93, 104] on div "Velg din variant Staffordshire bull terrier Bichon havanais Chihuahua Fransk bu…" at bounding box center [318, 4] width 636 height 2002
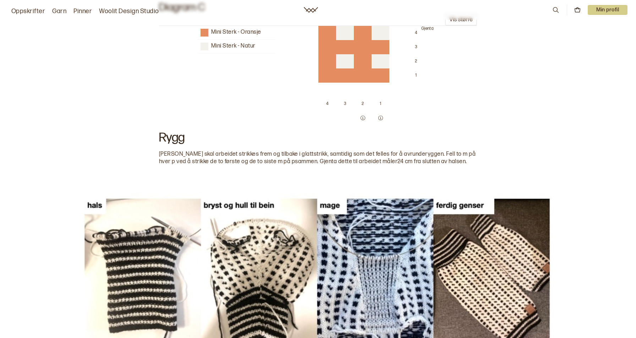
scroll to position [1633, 0]
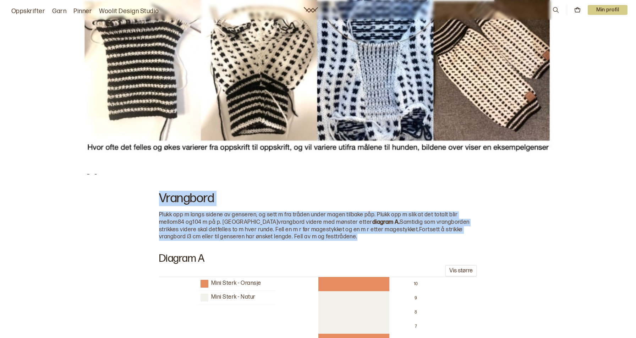
drag, startPoint x: 154, startPoint y: 179, endPoint x: 371, endPoint y: 216, distance: 220.0
copy div "Vrangbord Plukk opp m langs sidene av genseren, og sett m fra tråden under mage…"
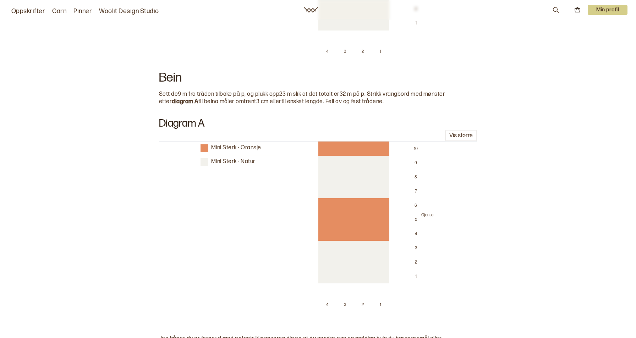
scroll to position [1988, 0]
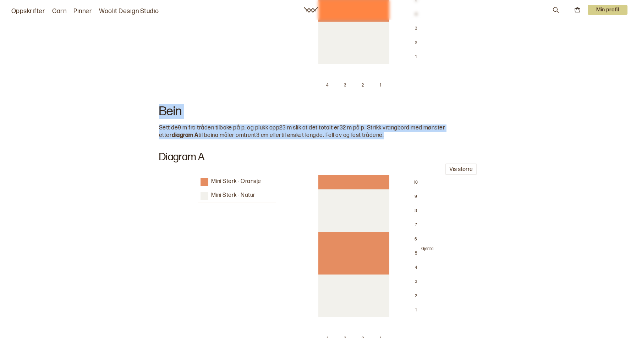
drag, startPoint x: 151, startPoint y: 91, endPoint x: 380, endPoint y: 124, distance: 231.1
copy div "Bein Sett de 9 m fra tråden tilbake på p, og plukk opp 23 m slik at det totalt …"
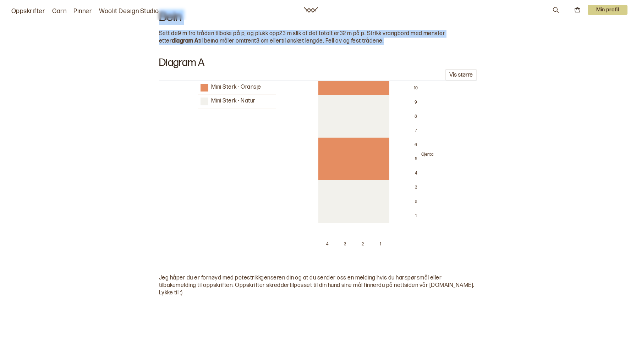
scroll to position [2237, 0]
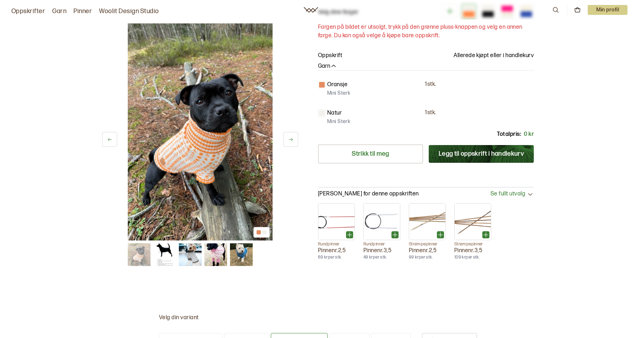
scroll to position [0, 0]
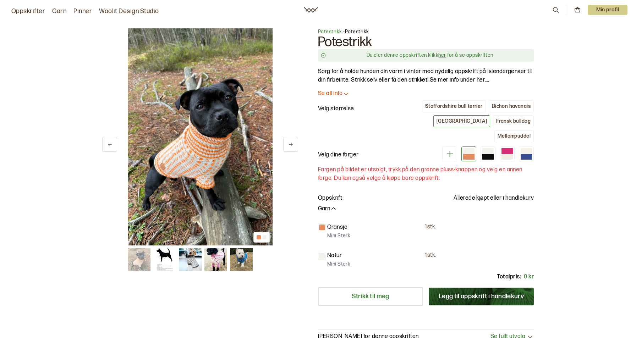
drag, startPoint x: 533, startPoint y: 102, endPoint x: 532, endPoint y: 39, distance: 63.2
drag, startPoint x: 620, startPoint y: 114, endPoint x: 409, endPoint y: 66, distance: 216.8
drag, startPoint x: 385, startPoint y: 37, endPoint x: 319, endPoint y: 38, distance: 66.4
click at [319, 38] on h1 "Potestrikk" at bounding box center [426, 42] width 216 height 13
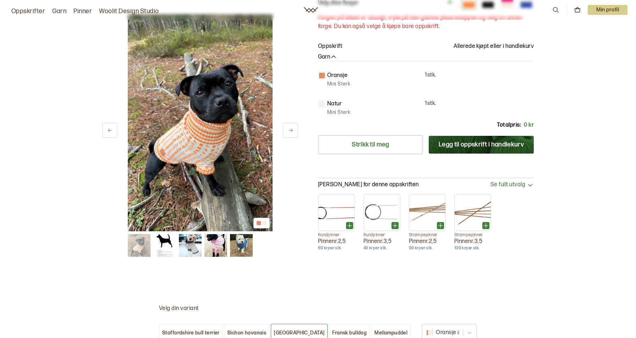
scroll to position [249, 0]
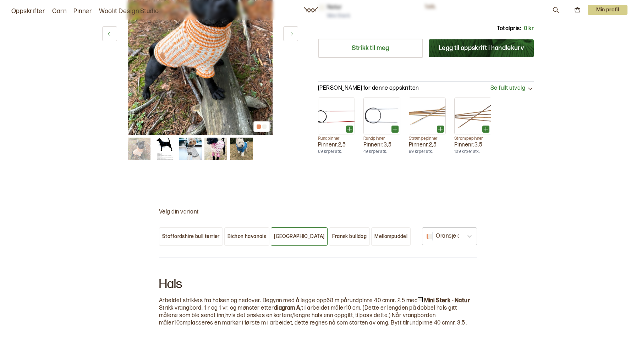
copy h1 "Potestrikk"
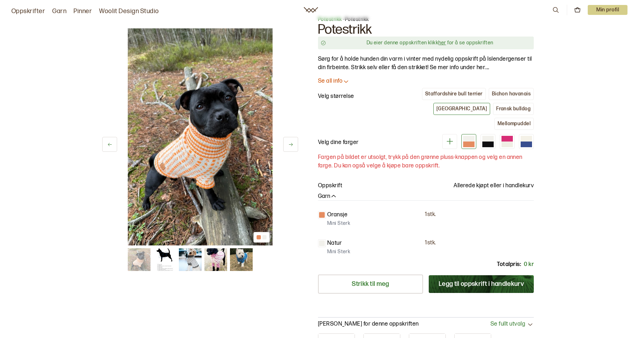
scroll to position [0, 0]
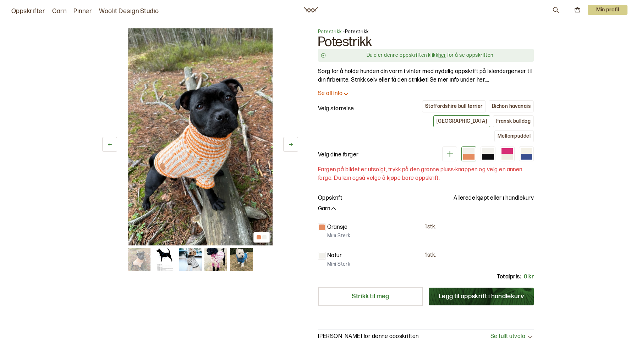
click at [325, 110] on p "Velg størrelse" at bounding box center [336, 109] width 36 height 9
click at [329, 97] on p "Se all info" at bounding box center [330, 93] width 25 height 7
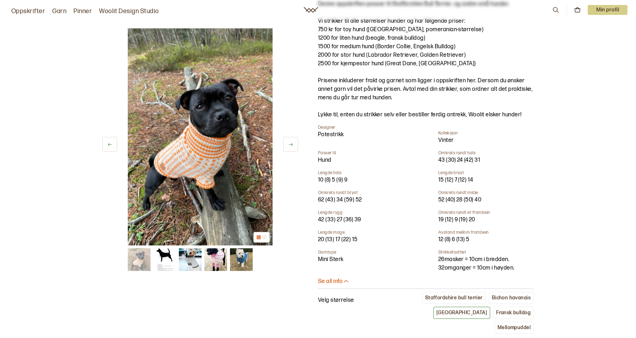
scroll to position [107, 0]
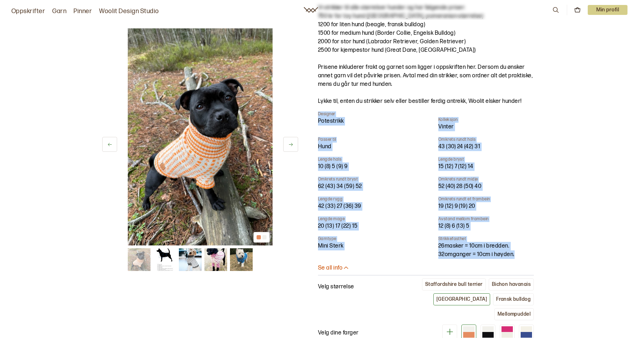
drag, startPoint x: 315, startPoint y: 113, endPoint x: 529, endPoint y: 255, distance: 257.3
click at [529, 255] on div "1 av 5 1 av 5 Potestrikk - Potestrikk Potestrikk Du eier denne oppskriften klik…" at bounding box center [318, 255] width 454 height 694
copy div "Designer Potestrikk Kolleksjon Vinter Passer til Hund Omkrets rundt hals 43 (30…"
drag, startPoint x: 624, startPoint y: 40, endPoint x: 617, endPoint y: 38, distance: 6.9
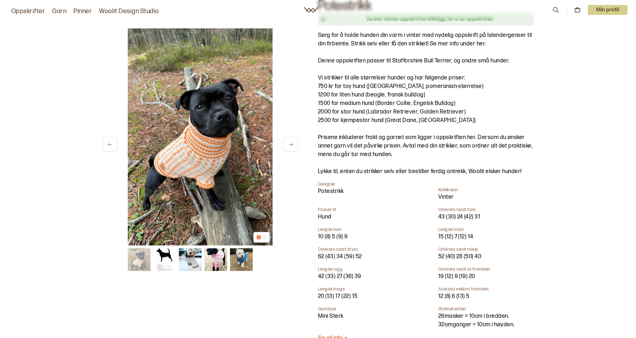
scroll to position [36, 0]
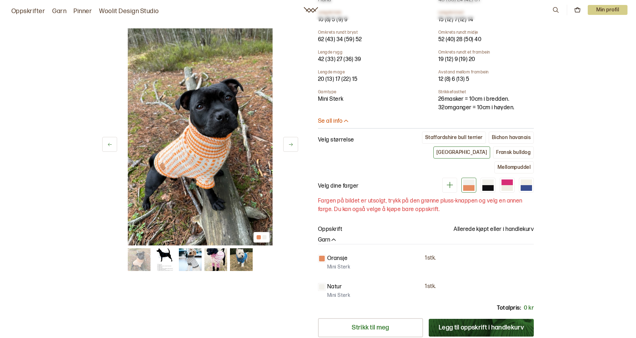
scroll to position [284, 0]
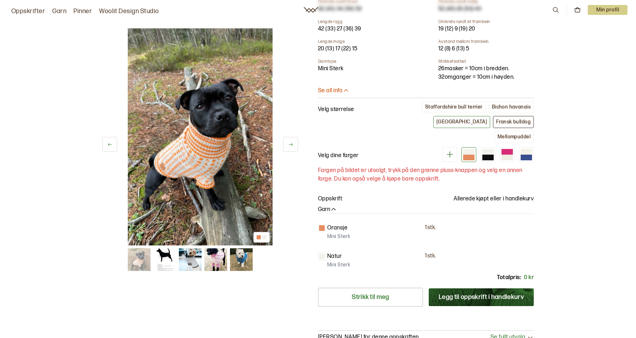
click at [496, 125] on div "Fransk bulldog" at bounding box center [513, 122] width 34 height 6
click at [526, 134] on div "Mellompuddel" at bounding box center [514, 137] width 33 height 6
click at [490, 108] on button "Bichon havanais" at bounding box center [511, 107] width 45 height 12
click at [476, 108] on div "Staffordshire bull terrier" at bounding box center [454, 107] width 58 height 6
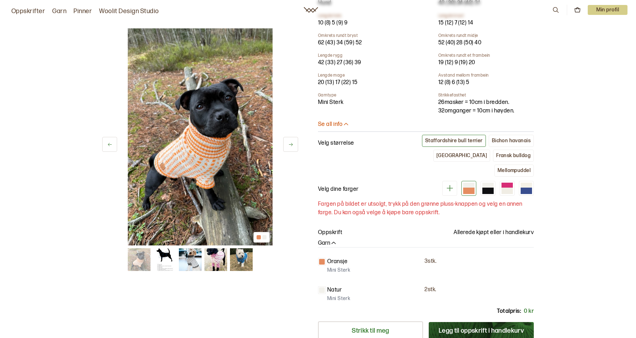
scroll to position [249, 0]
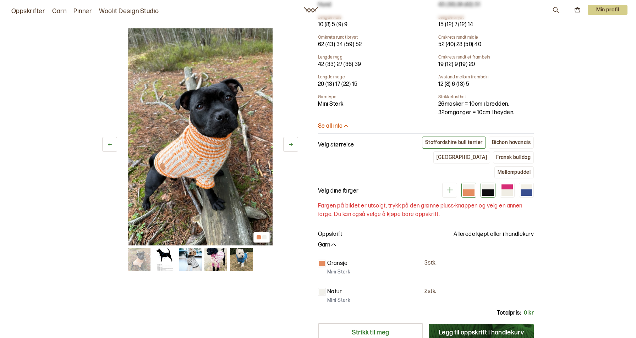
click at [490, 183] on div at bounding box center [488, 190] width 15 height 15
click at [513, 183] on div at bounding box center [507, 190] width 15 height 15
click at [511, 190] on div at bounding box center [507, 193] width 11 height 6
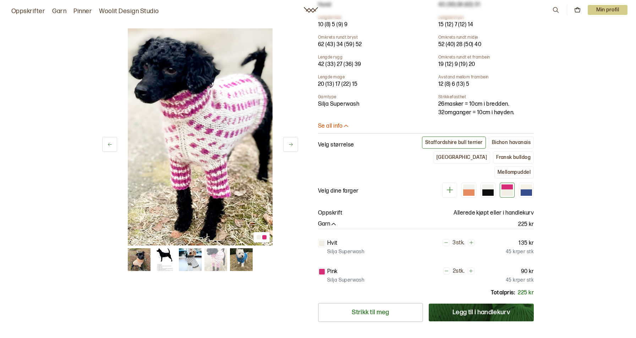
click at [503, 190] on div at bounding box center [507, 193] width 11 height 6
click at [496, 183] on div at bounding box center [488, 190] width 92 height 15
click at [531, 190] on div at bounding box center [526, 193] width 11 height 6
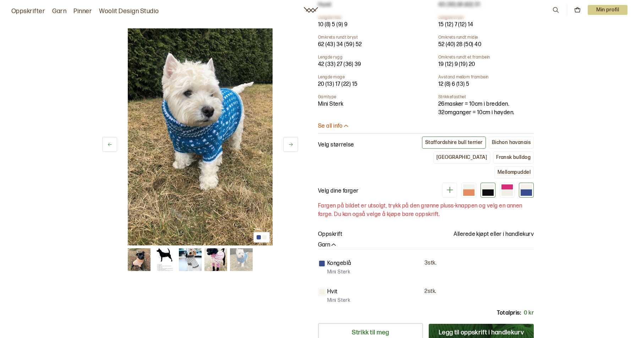
click at [489, 190] on div at bounding box center [488, 193] width 11 height 6
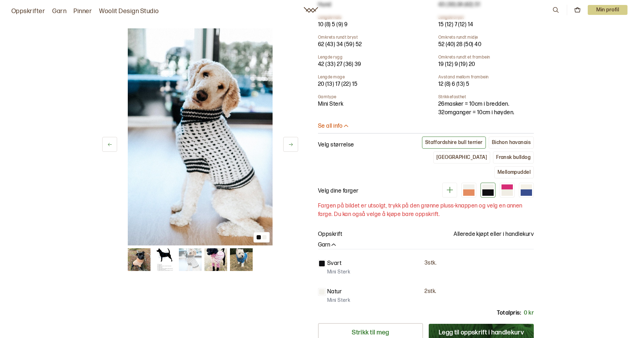
click at [461, 183] on div at bounding box center [488, 190] width 92 height 15
click at [464, 190] on div at bounding box center [468, 193] width 11 height 6
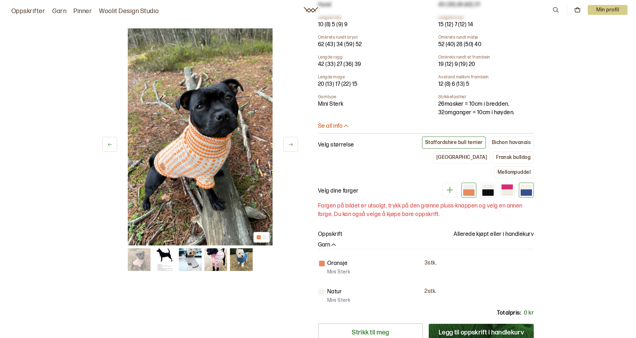
click at [522, 190] on div at bounding box center [526, 193] width 11 height 6
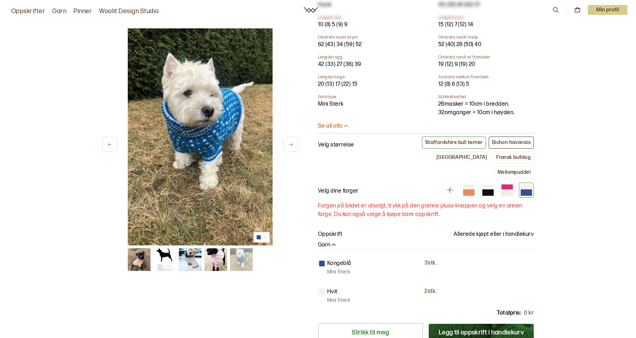
click at [502, 140] on div "Bichon havanais" at bounding box center [511, 143] width 39 height 6
click at [472, 141] on div "Staffordshire bull terrier" at bounding box center [454, 143] width 58 height 6
click at [499, 141] on div "Bichon havanais" at bounding box center [511, 143] width 39 height 6
click at [496, 157] on div "Fransk bulldog" at bounding box center [513, 157] width 34 height 6
click at [507, 169] on div "Mellompuddel" at bounding box center [514, 172] width 33 height 6
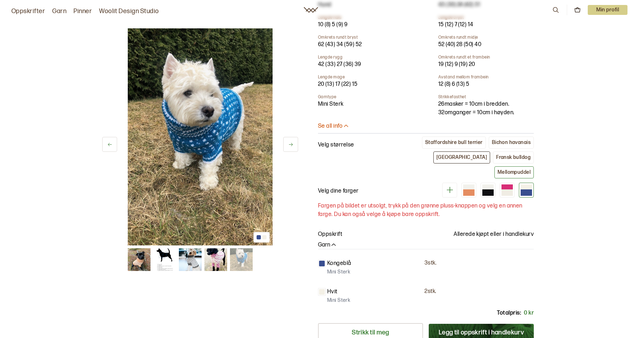
click at [448, 158] on button "[GEOGRAPHIC_DATA]" at bounding box center [462, 158] width 57 height 12
click at [516, 146] on div "Bichon havanais" at bounding box center [511, 143] width 39 height 6
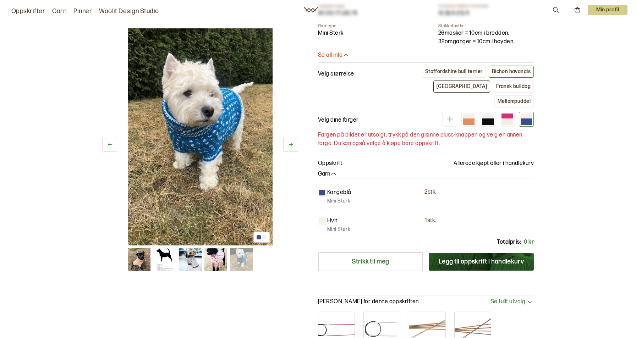
click at [434, 90] on button "[GEOGRAPHIC_DATA]" at bounding box center [462, 87] width 57 height 12
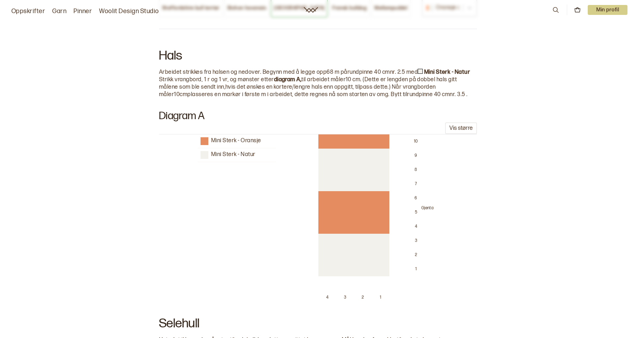
scroll to position [675, 0]
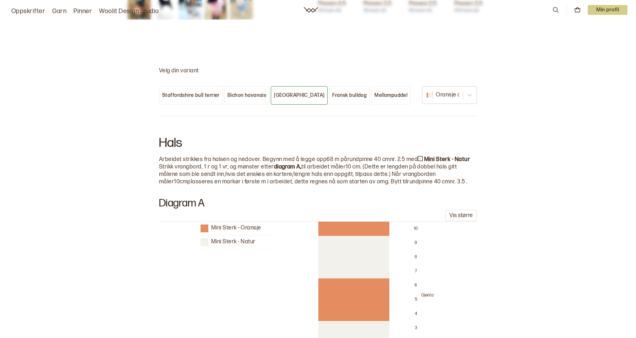
drag, startPoint x: 628, startPoint y: 145, endPoint x: 590, endPoint y: 150, distance: 38.4
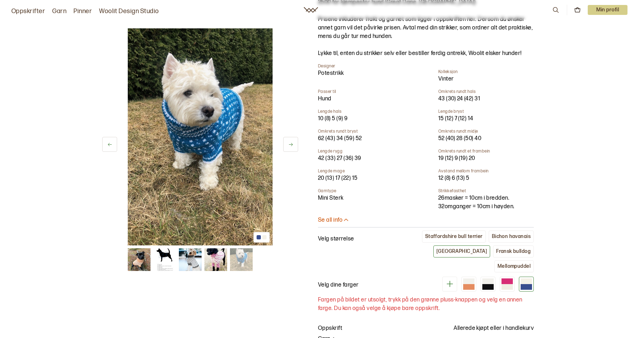
scroll to position [142, 0]
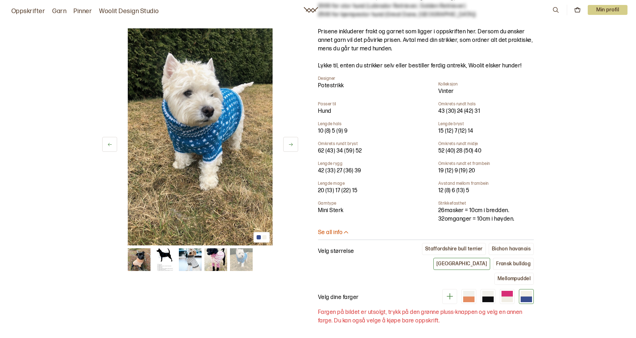
drag, startPoint x: 626, startPoint y: 54, endPoint x: 577, endPoint y: 85, distance: 58.4
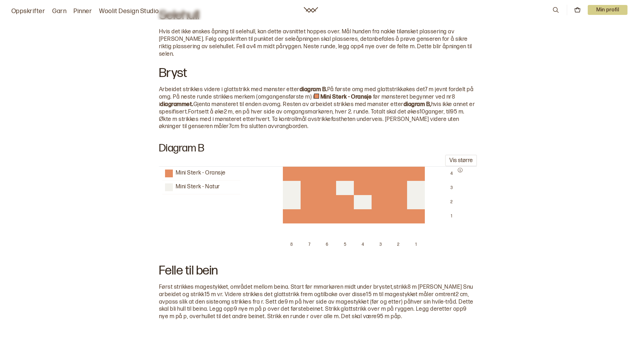
scroll to position [1065, 0]
